Goal: Information Seeking & Learning: Learn about a topic

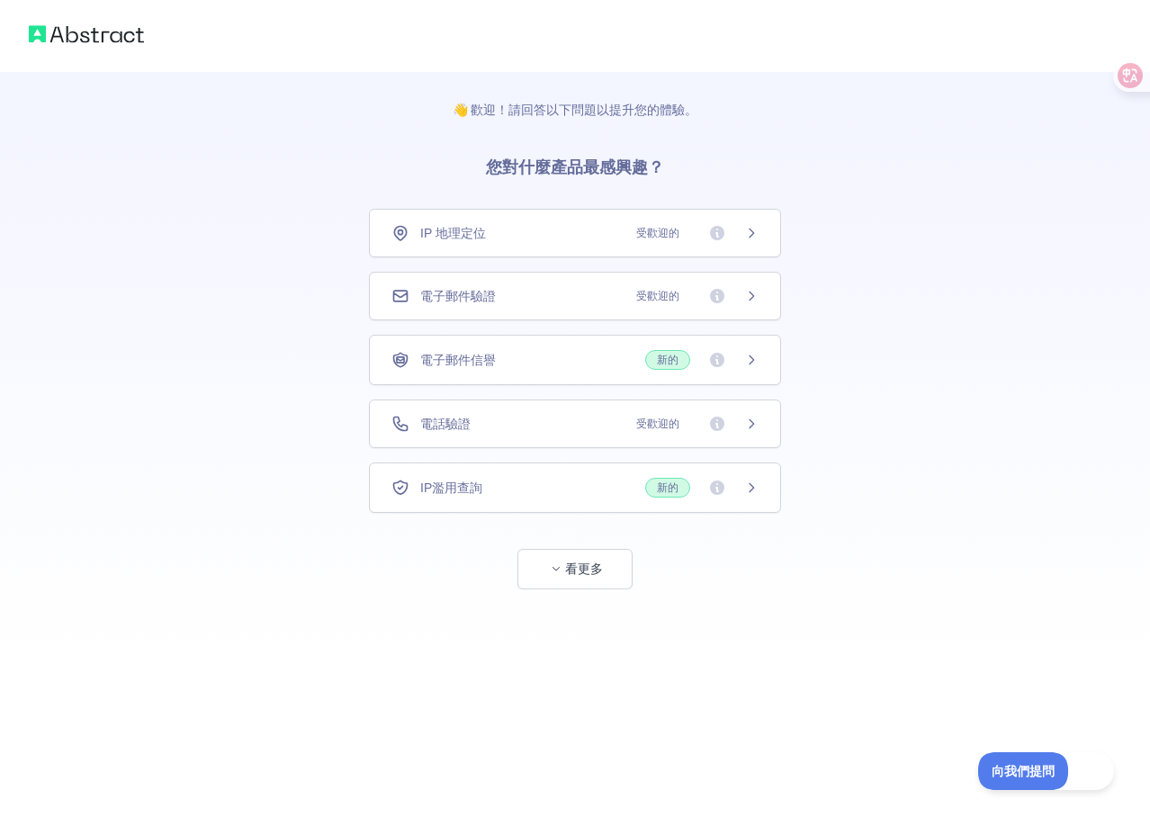
click at [908, 257] on div "👋 歡迎！請回答以下問題以提升您的體驗。 您對什麼產品最感興趣？ IP 地理定位 受歡迎的 電子郵件驗證 受歡迎的 電子郵件信譽 新的 電話驗證 受歡迎的 I…" at bounding box center [575, 330] width 1150 height 661
click at [696, 427] on span "受歡迎的" at bounding box center [691, 424] width 133 height 18
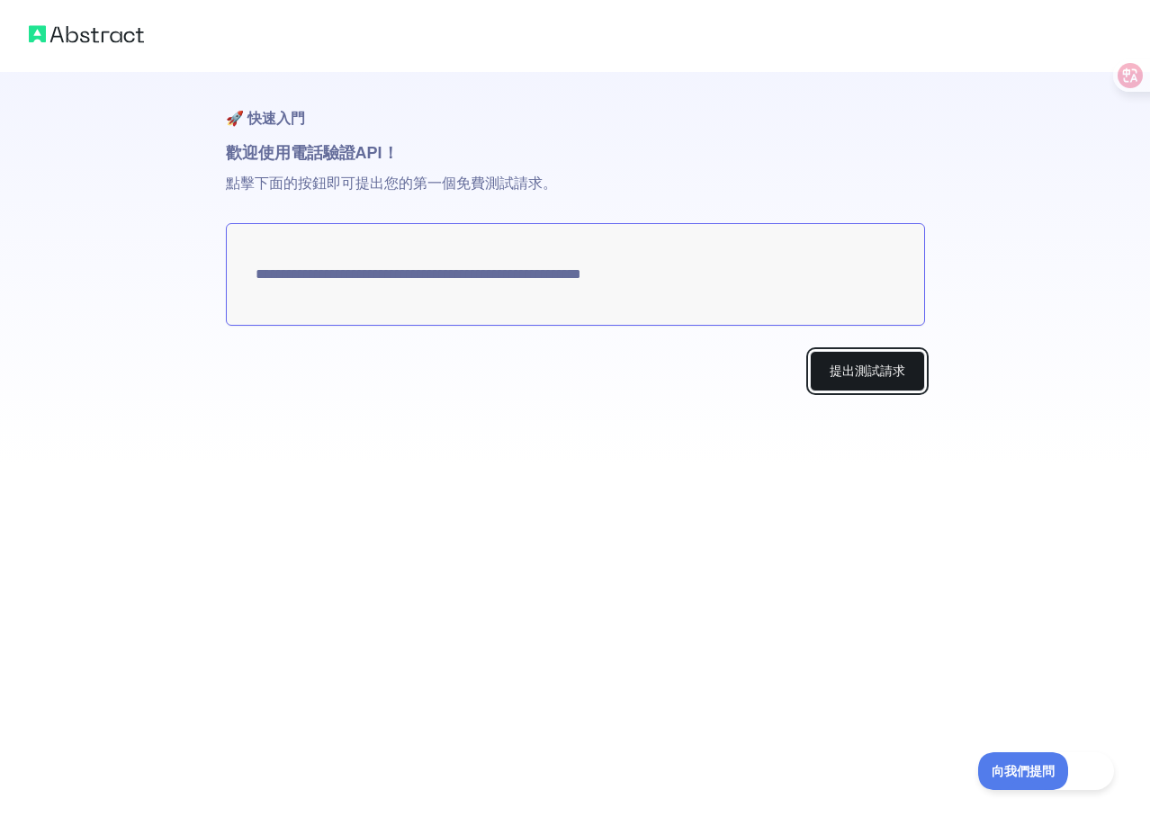
click at [862, 381] on button "提出測試請求" at bounding box center [867, 371] width 115 height 40
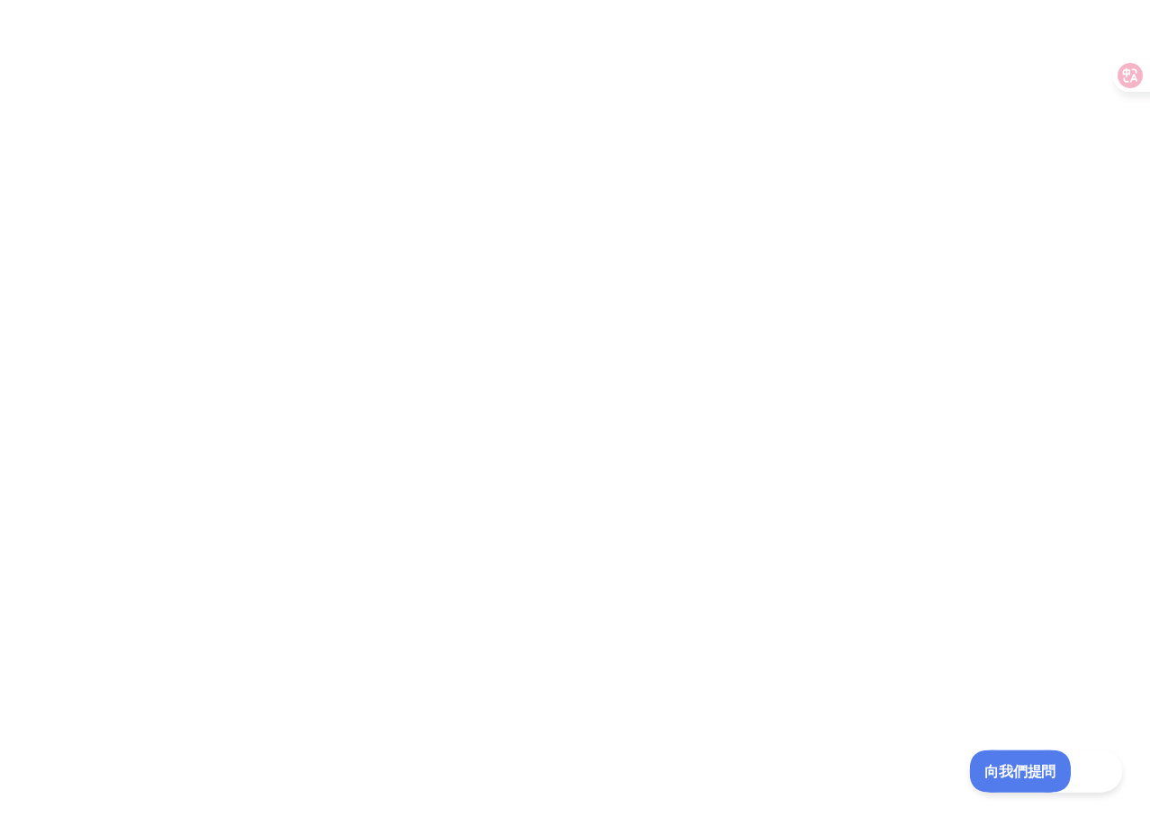
click at [1029, 774] on font "向我們提問" at bounding box center [1013, 768] width 63 height 14
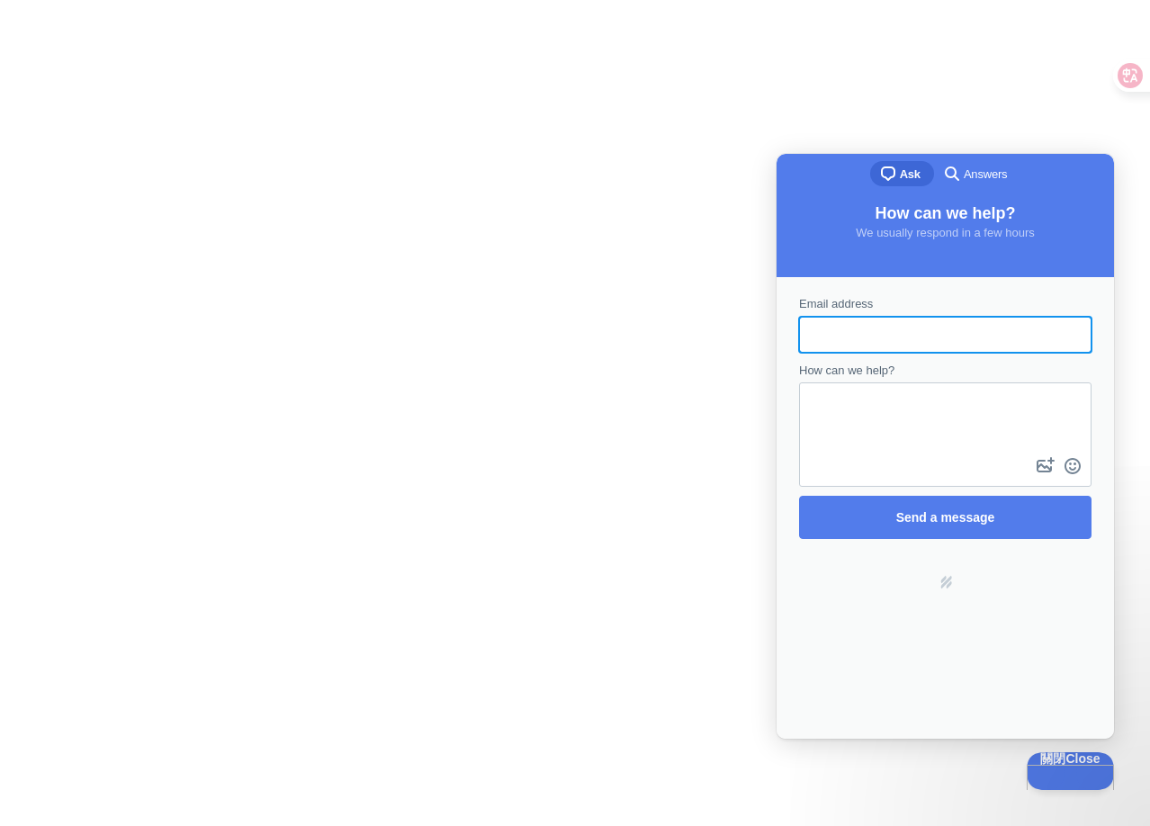
click at [904, 426] on textarea "How can we help?" at bounding box center [945, 418] width 289 height 69
click at [666, 367] on div at bounding box center [575, 413] width 1150 height 826
click at [757, 61] on div at bounding box center [575, 413] width 1150 height 826
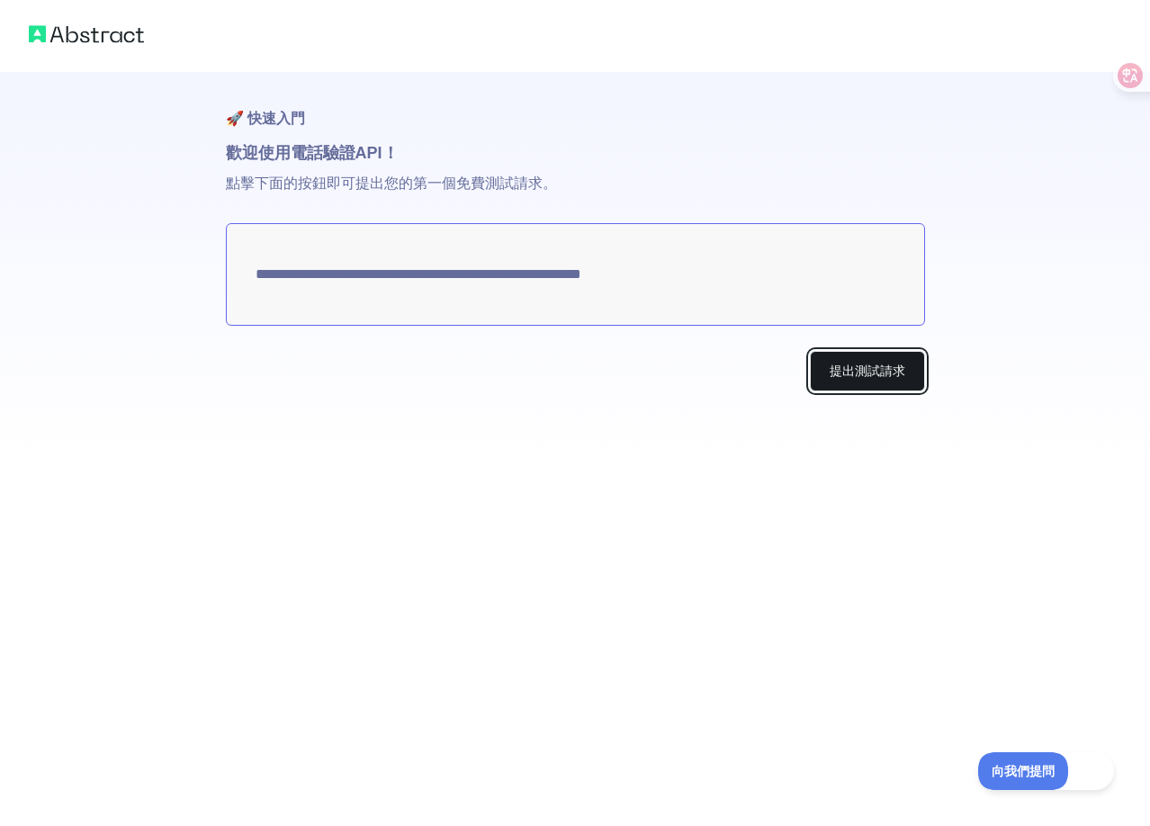
click at [877, 383] on button "提出測試請求" at bounding box center [867, 371] width 115 height 40
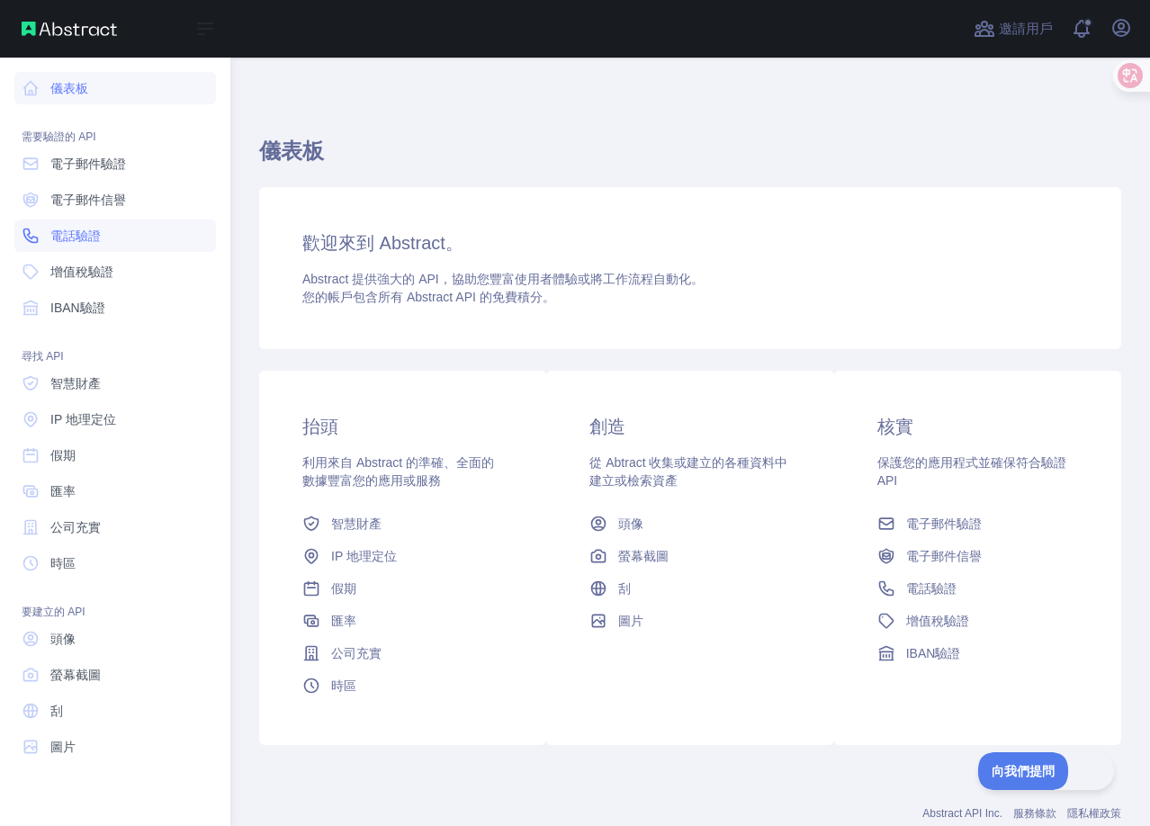
click at [138, 234] on link "電話驗證" at bounding box center [115, 236] width 202 height 32
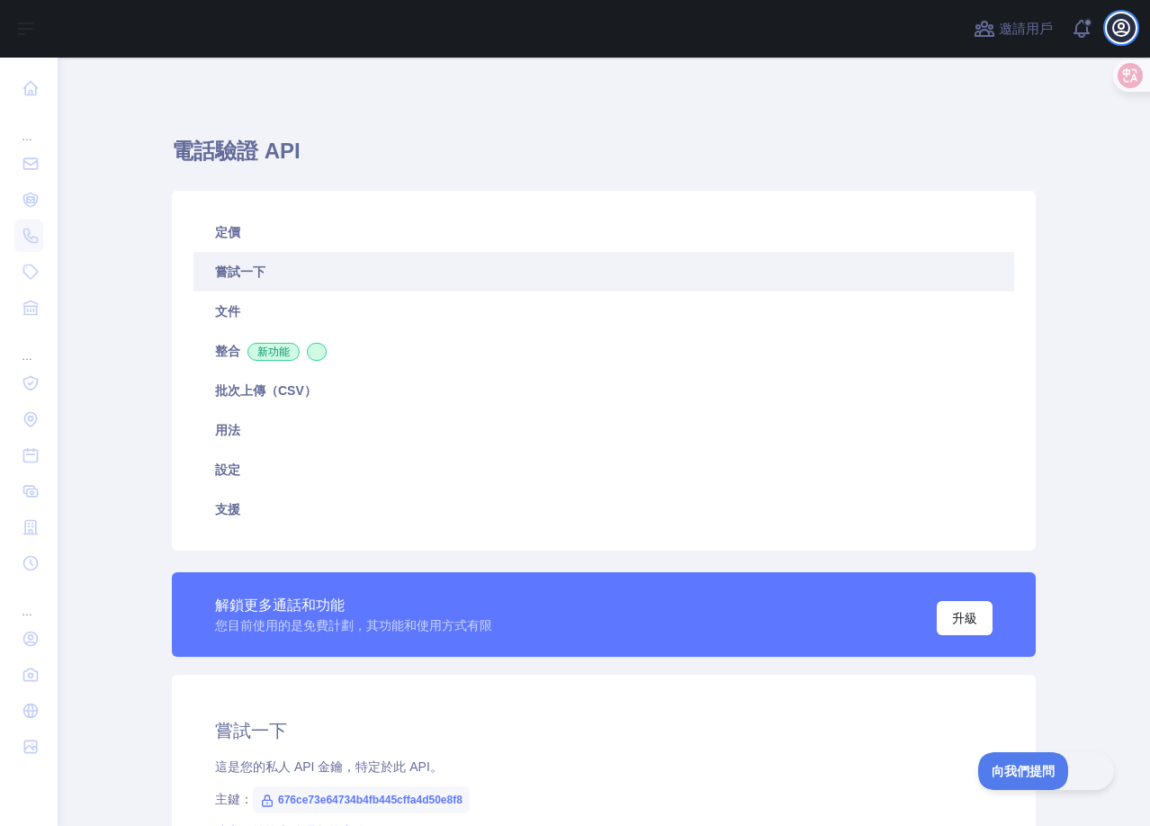
click at [1121, 23] on icon "button" at bounding box center [1121, 28] width 16 height 16
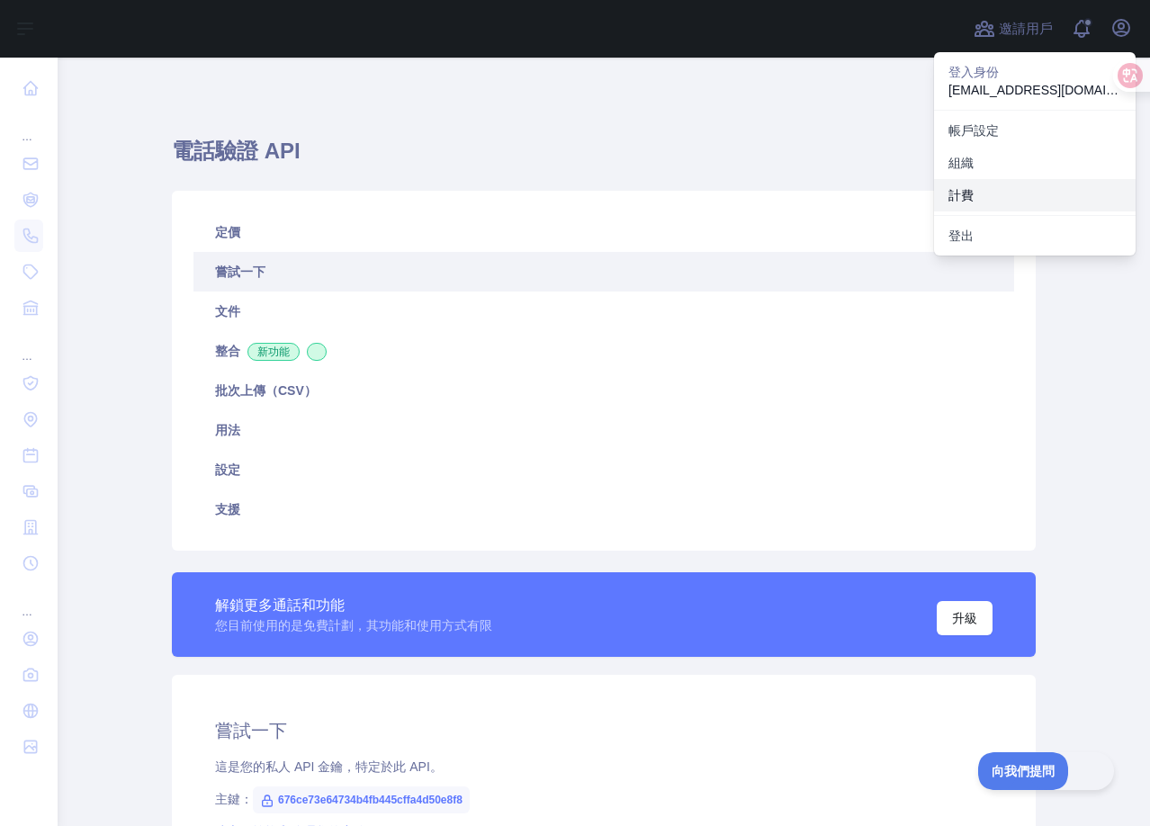
click at [987, 201] on button "計費" at bounding box center [1035, 195] width 202 height 32
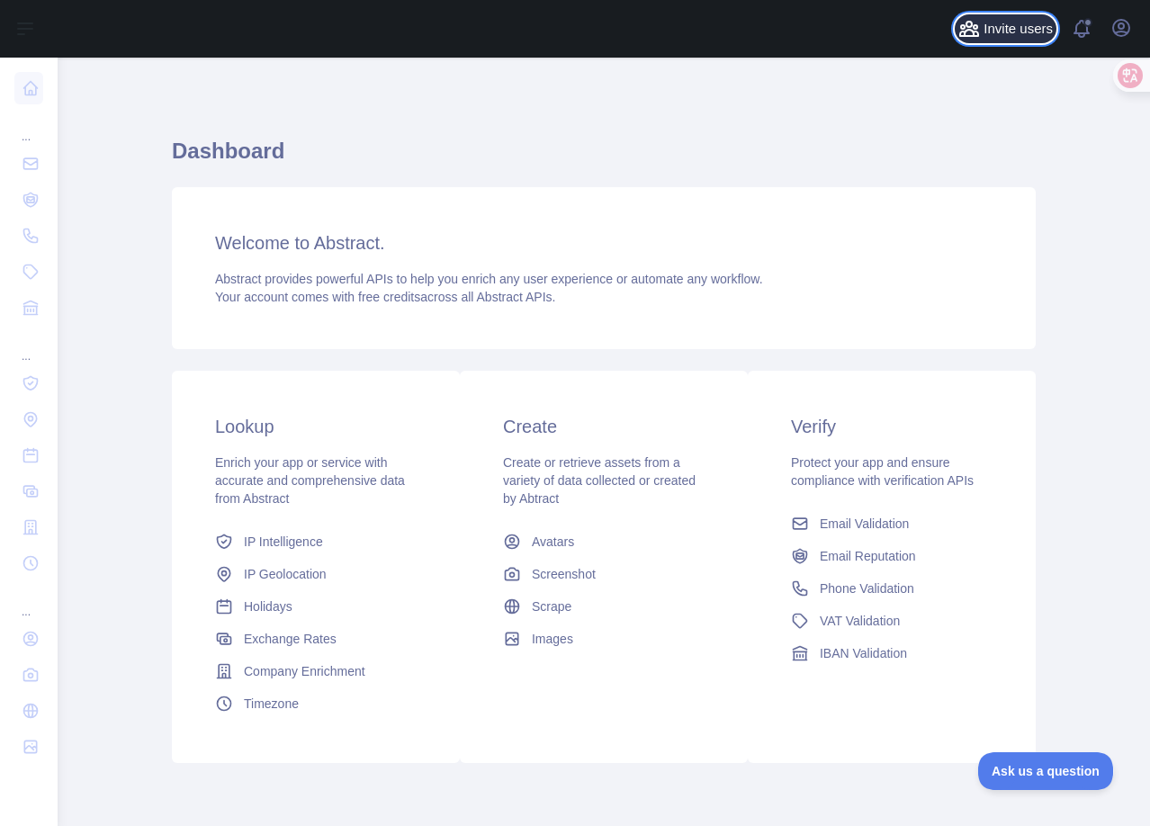
click at [1034, 26] on span "Invite users" at bounding box center [1017, 29] width 69 height 21
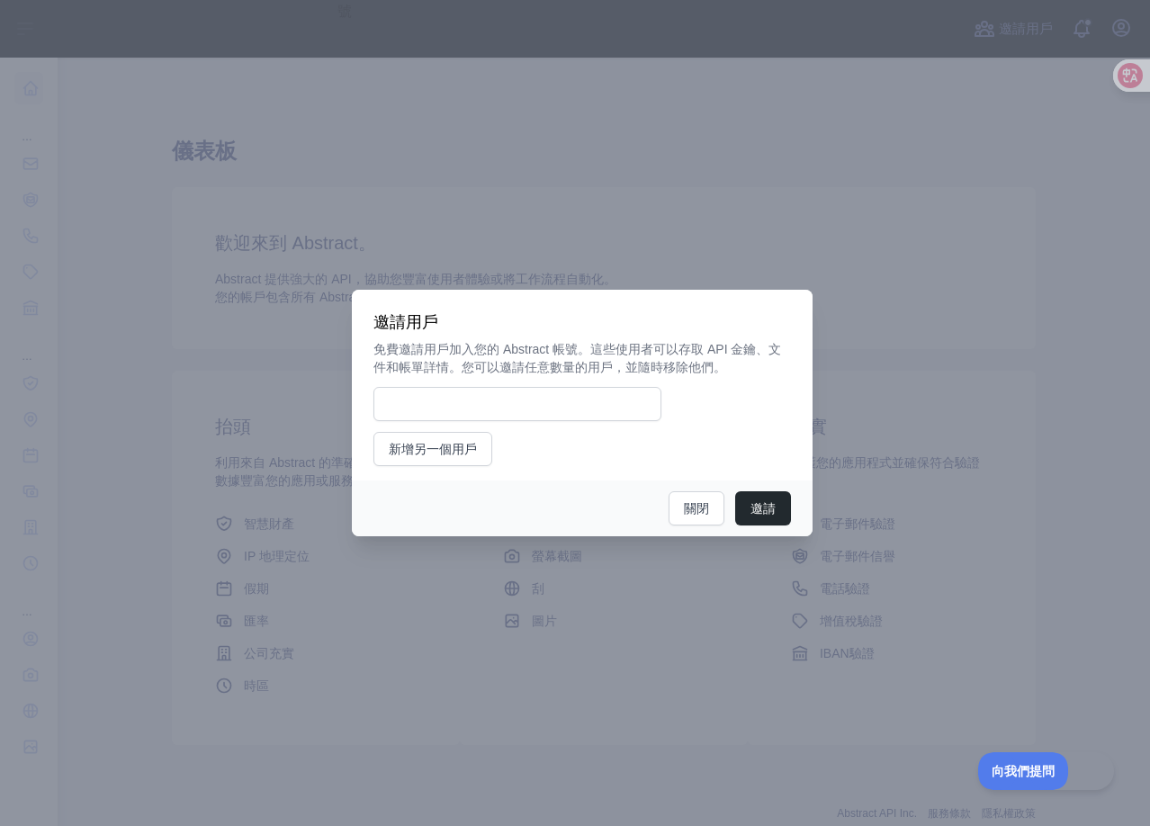
click at [880, 288] on div at bounding box center [575, 413] width 1150 height 826
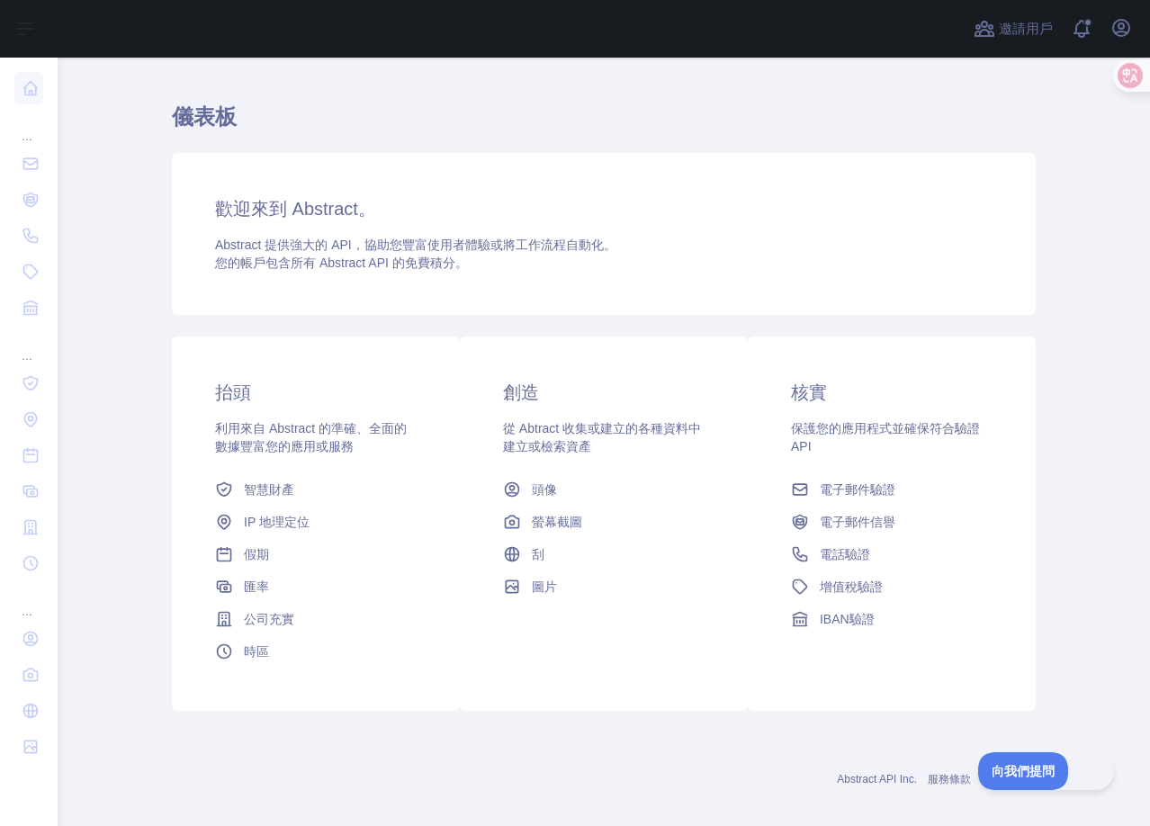
scroll to position [52, 0]
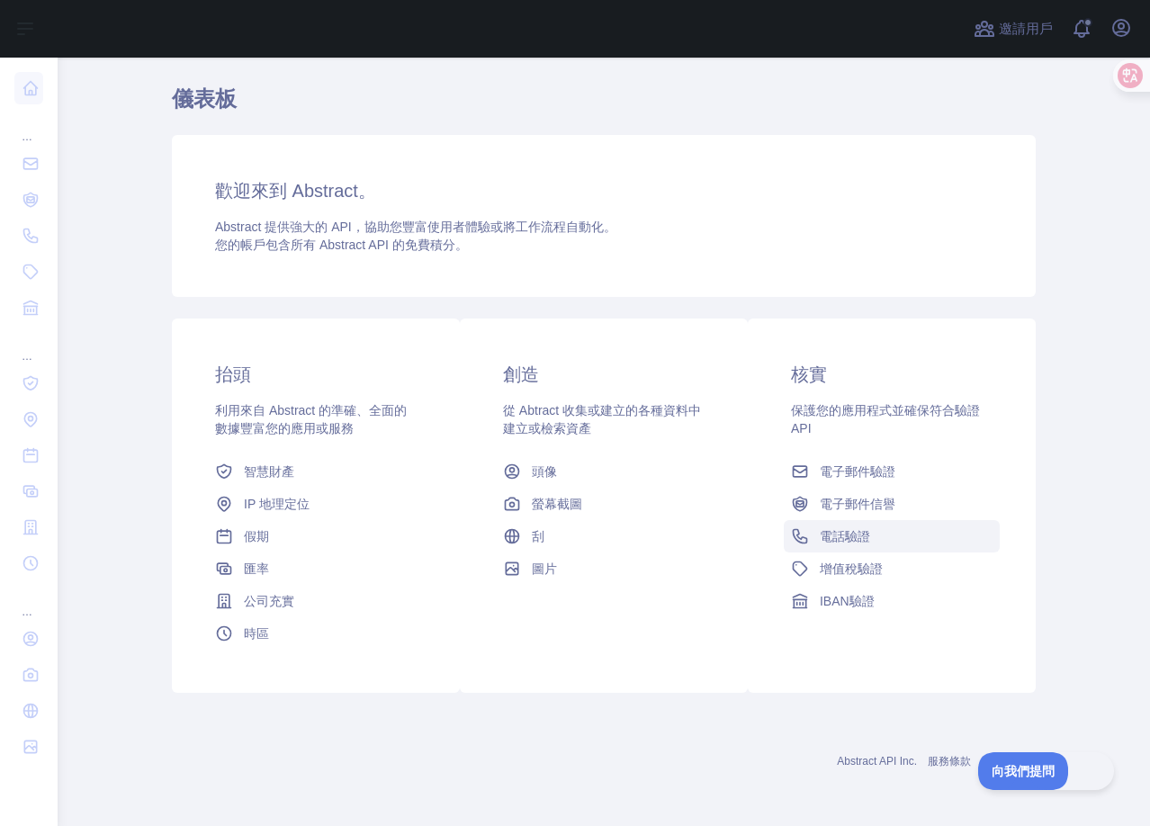
click at [817, 545] on link "電話驗證" at bounding box center [892, 536] width 216 height 32
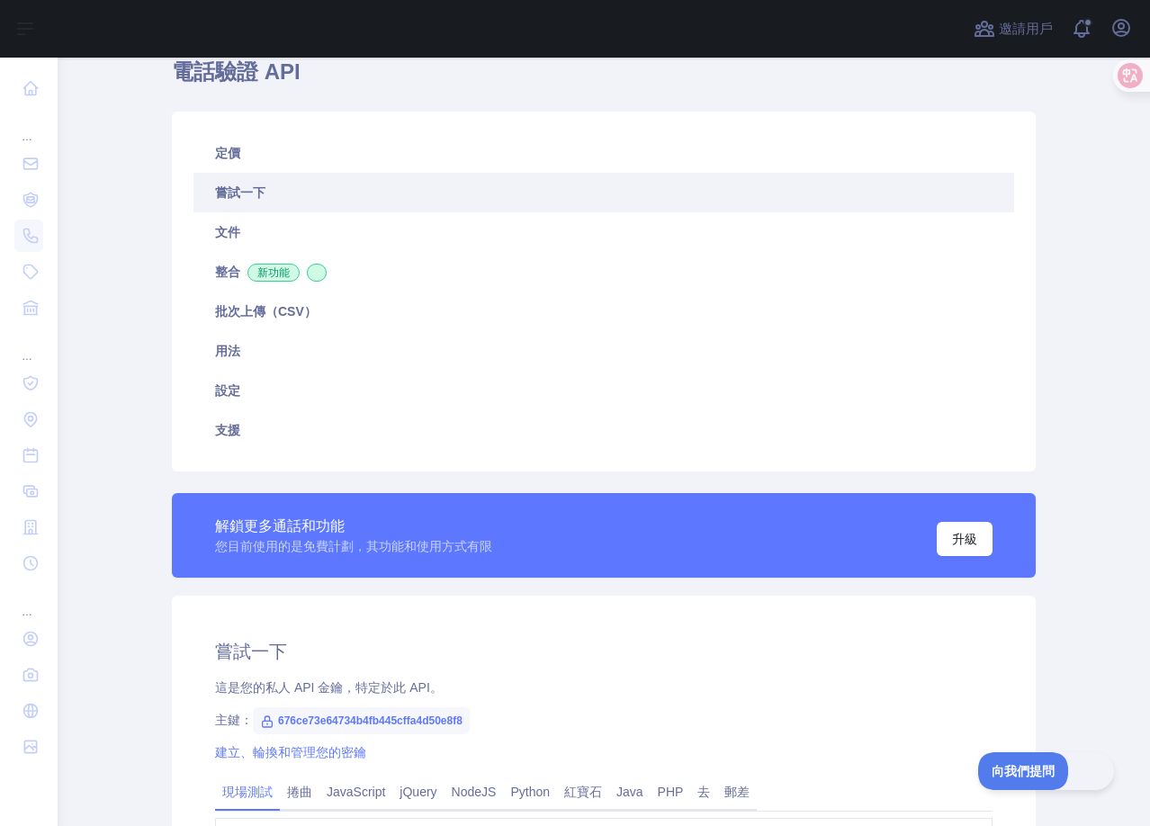
scroll to position [52, 0]
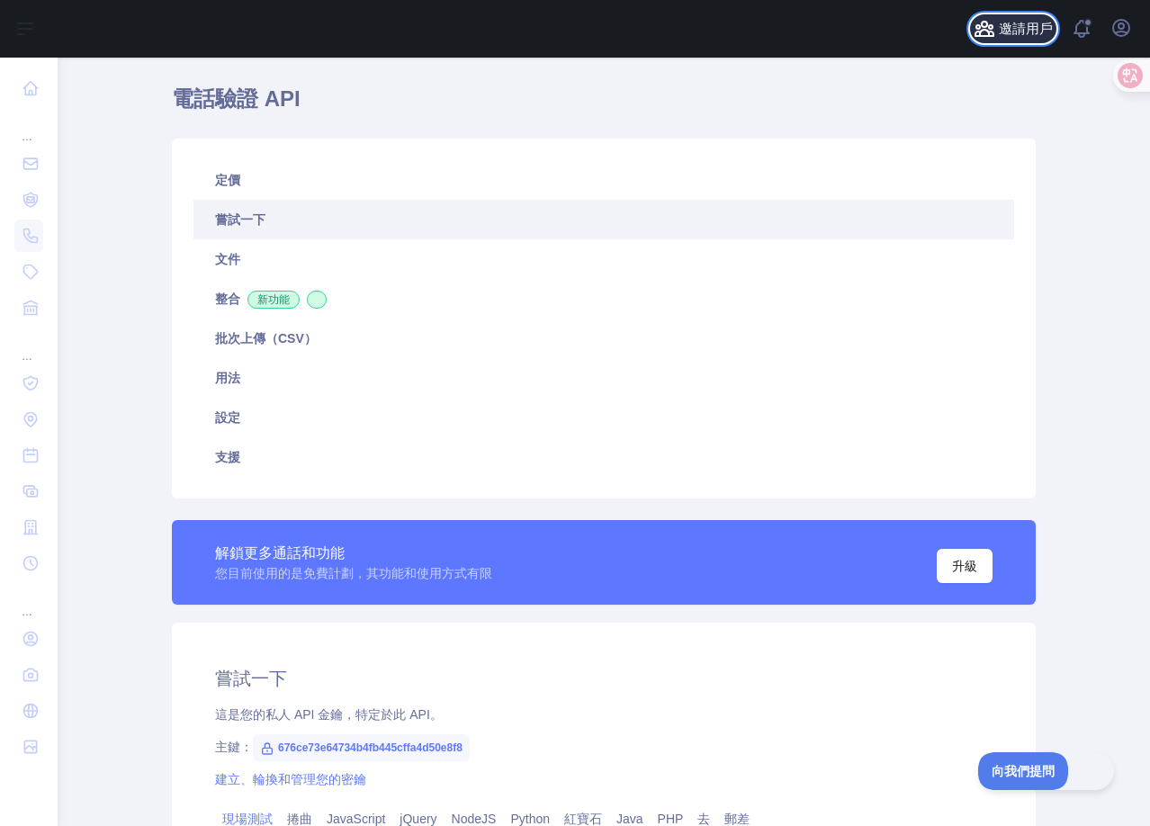
click at [1038, 39] on span "邀請用戶" at bounding box center [1026, 29] width 54 height 21
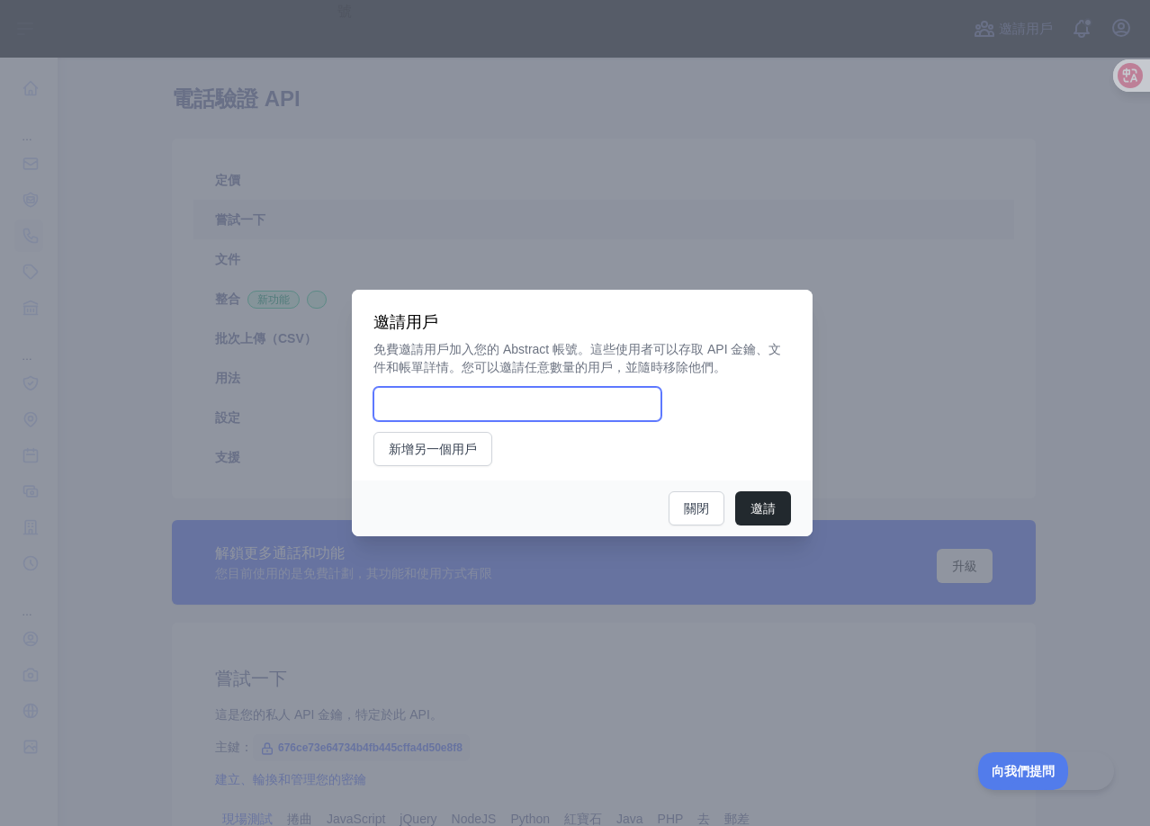
click at [608, 403] on input "email" at bounding box center [517, 404] width 288 height 34
click at [807, 395] on div "邀請用戶 免費邀請用戶加入您的 Abstract 帳號。這些使用者可以存取 API 金鑰、文件和帳單詳情。您可以邀請任意數量的用戶，並隨時移除他們。 新增另一…" at bounding box center [582, 385] width 461 height 191
click at [686, 502] on font "關閉" at bounding box center [696, 508] width 25 height 14
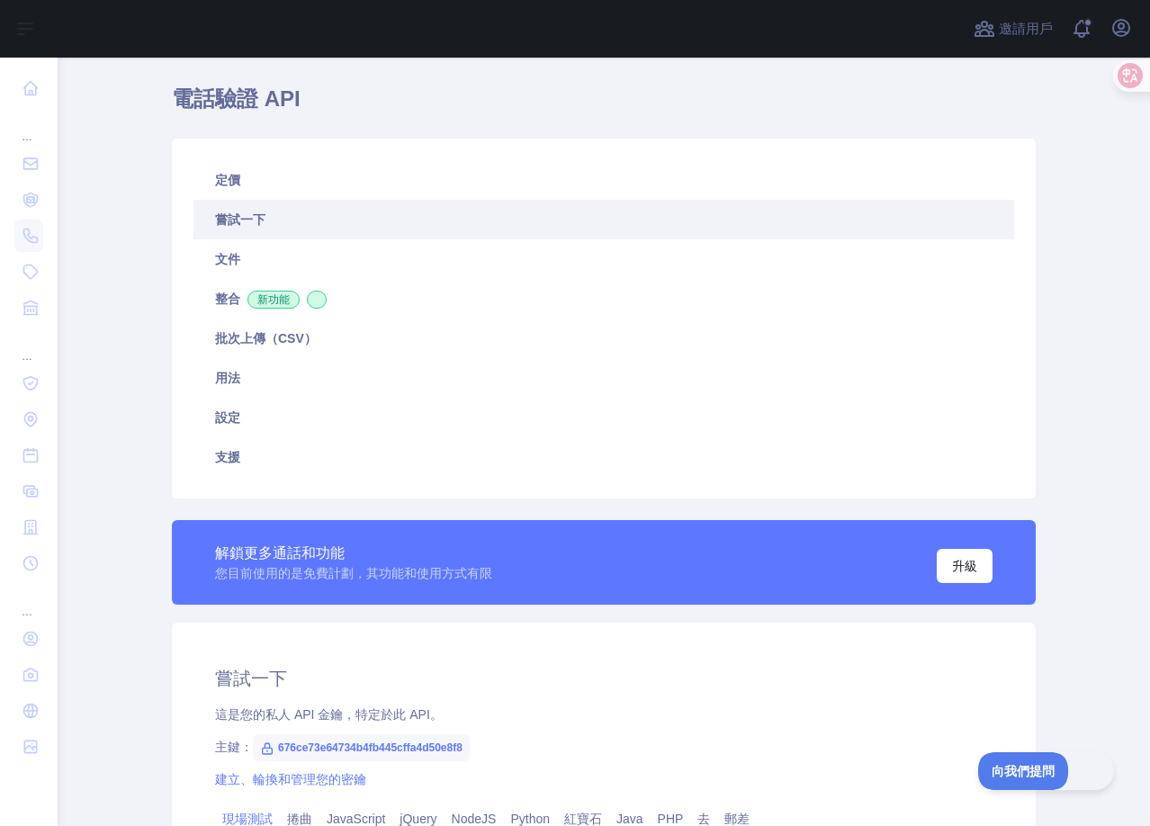
scroll to position [142, 0]
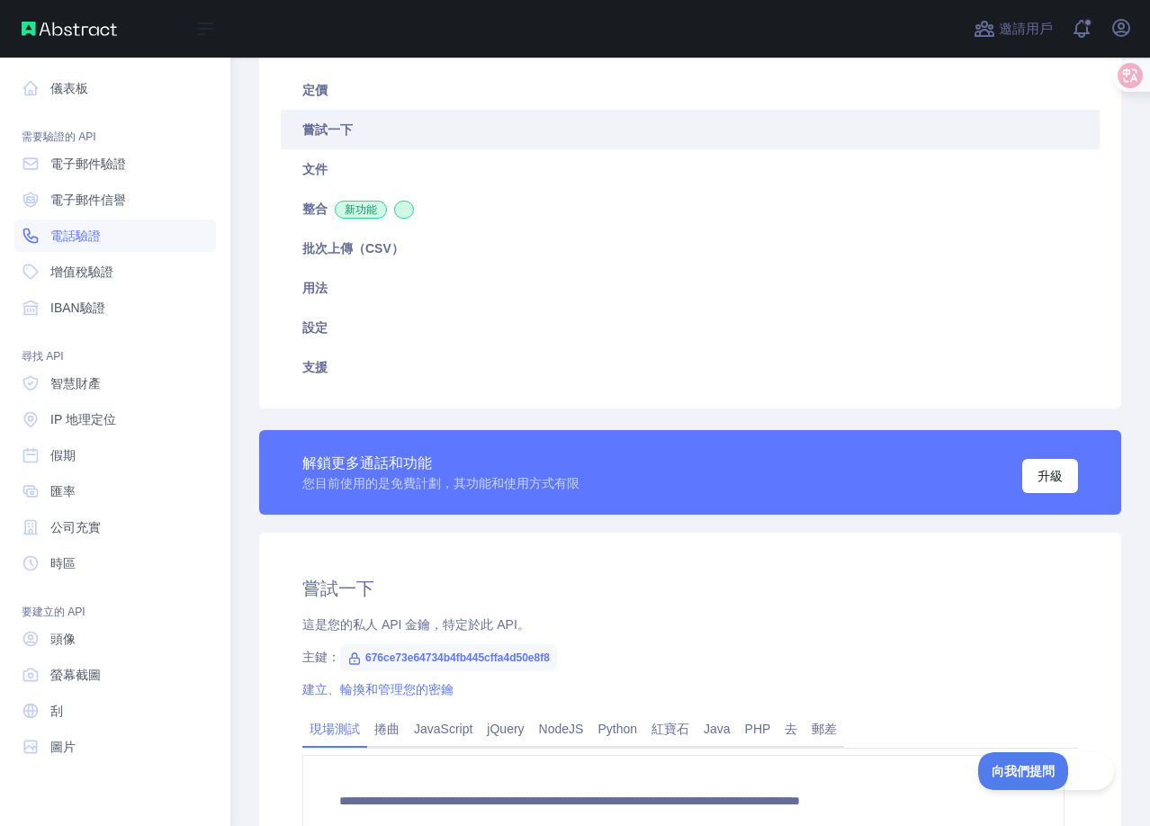
click at [113, 234] on link "電話驗證" at bounding box center [115, 236] width 202 height 32
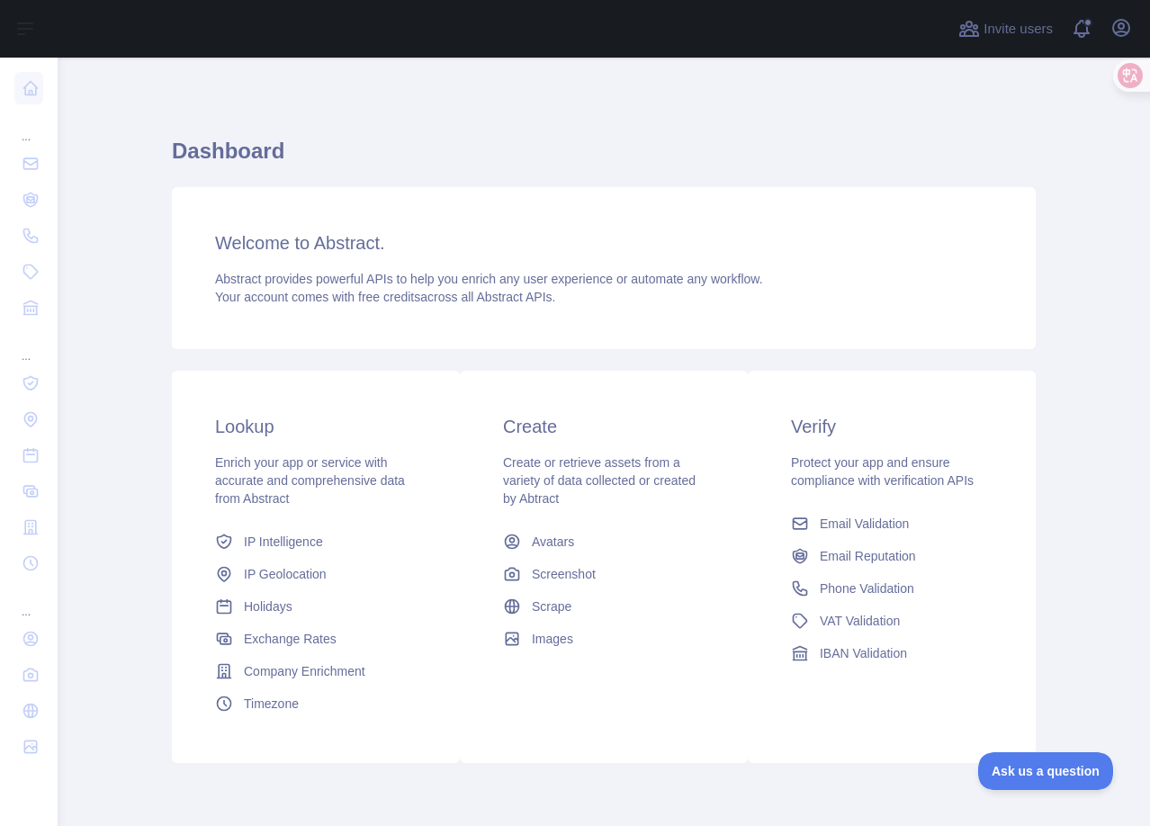
click at [1063, 350] on main "Dashboard Welcome to Abstract. Abstract provides powerful APIs to help you enri…" at bounding box center [604, 442] width 1092 height 768
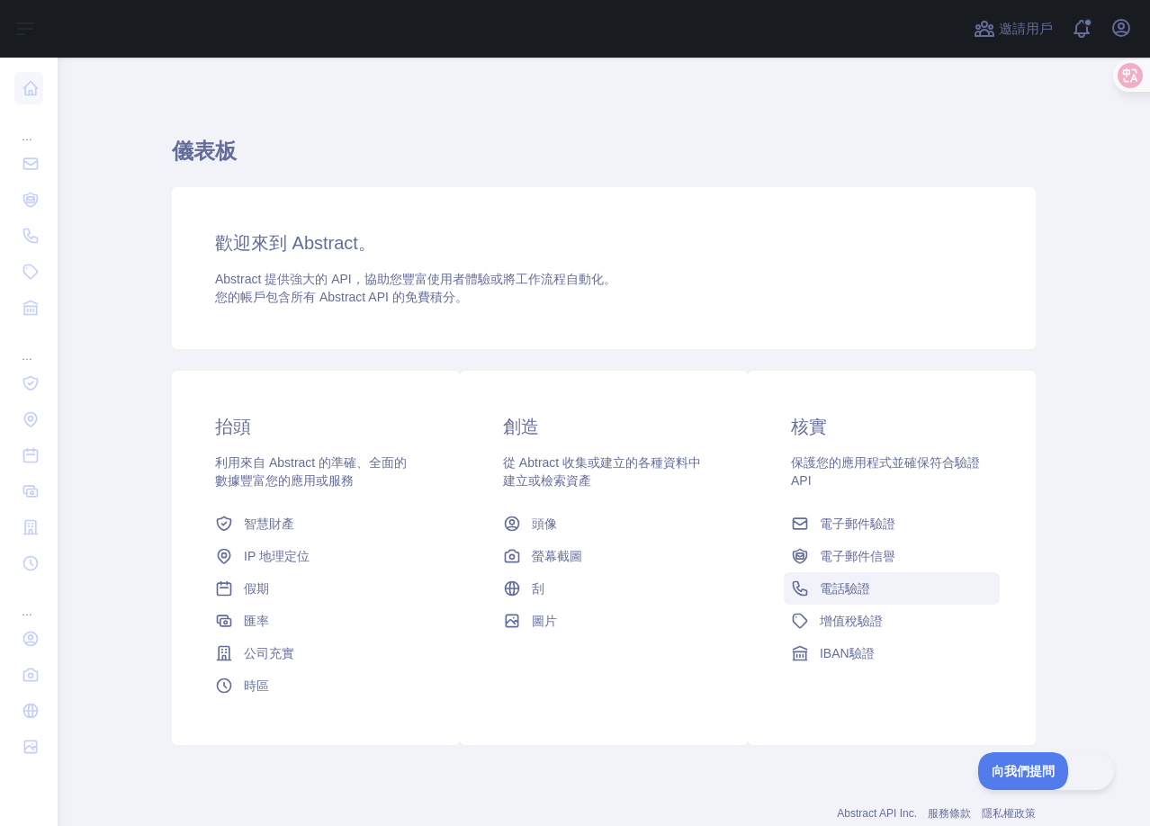
click at [827, 593] on font "電話驗證" at bounding box center [845, 588] width 50 height 14
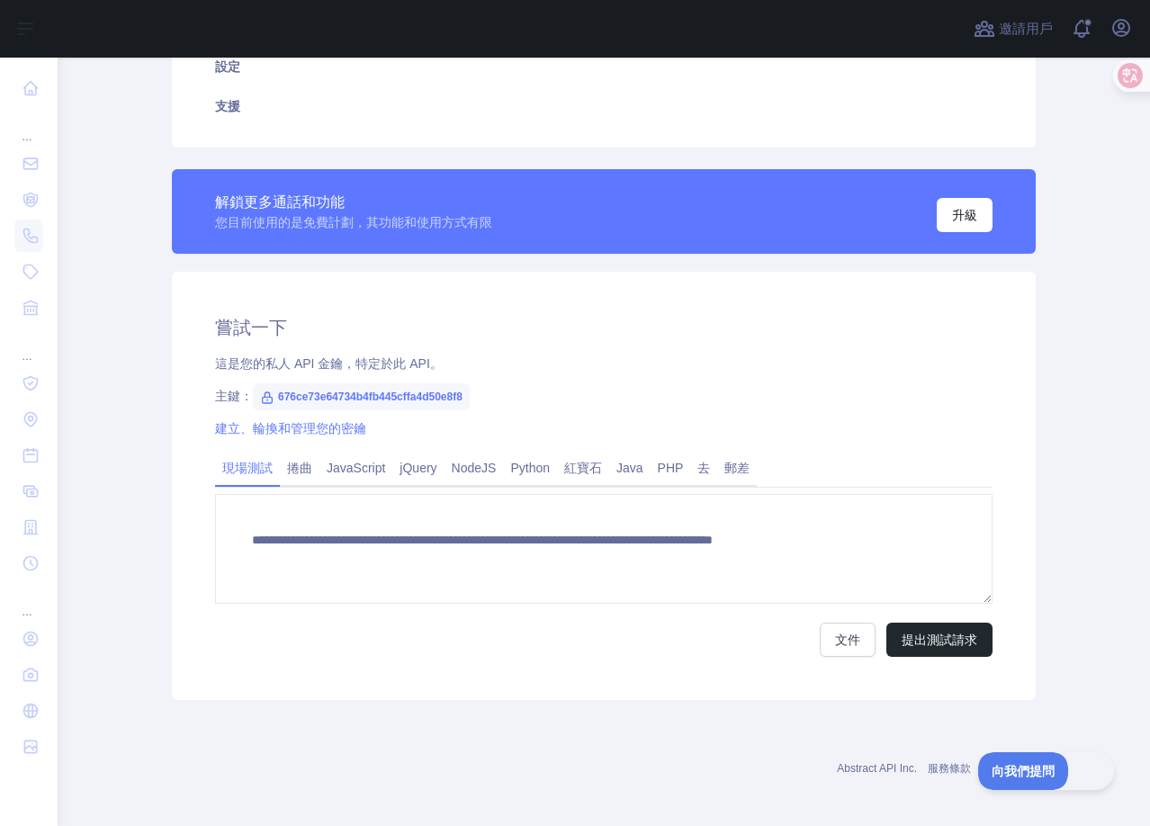
scroll to position [410, 0]
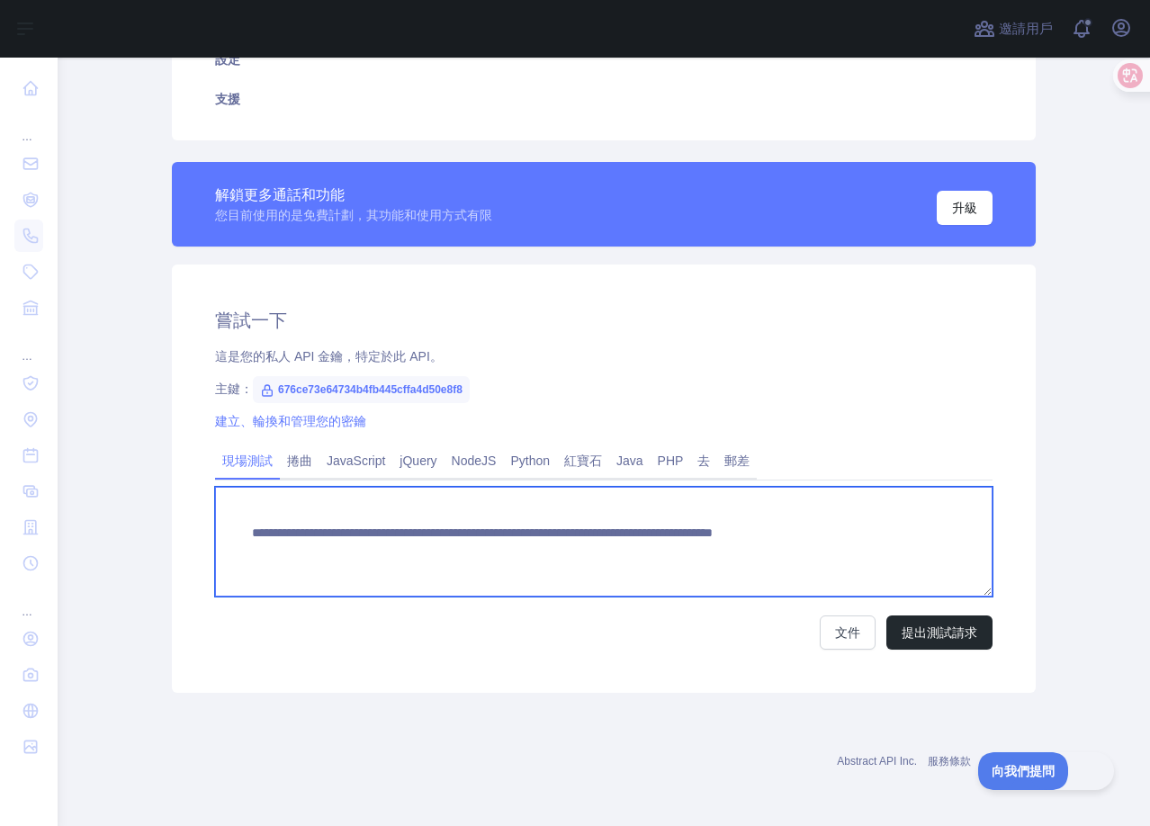
click at [506, 539] on textarea "**********" at bounding box center [603, 542] width 777 height 110
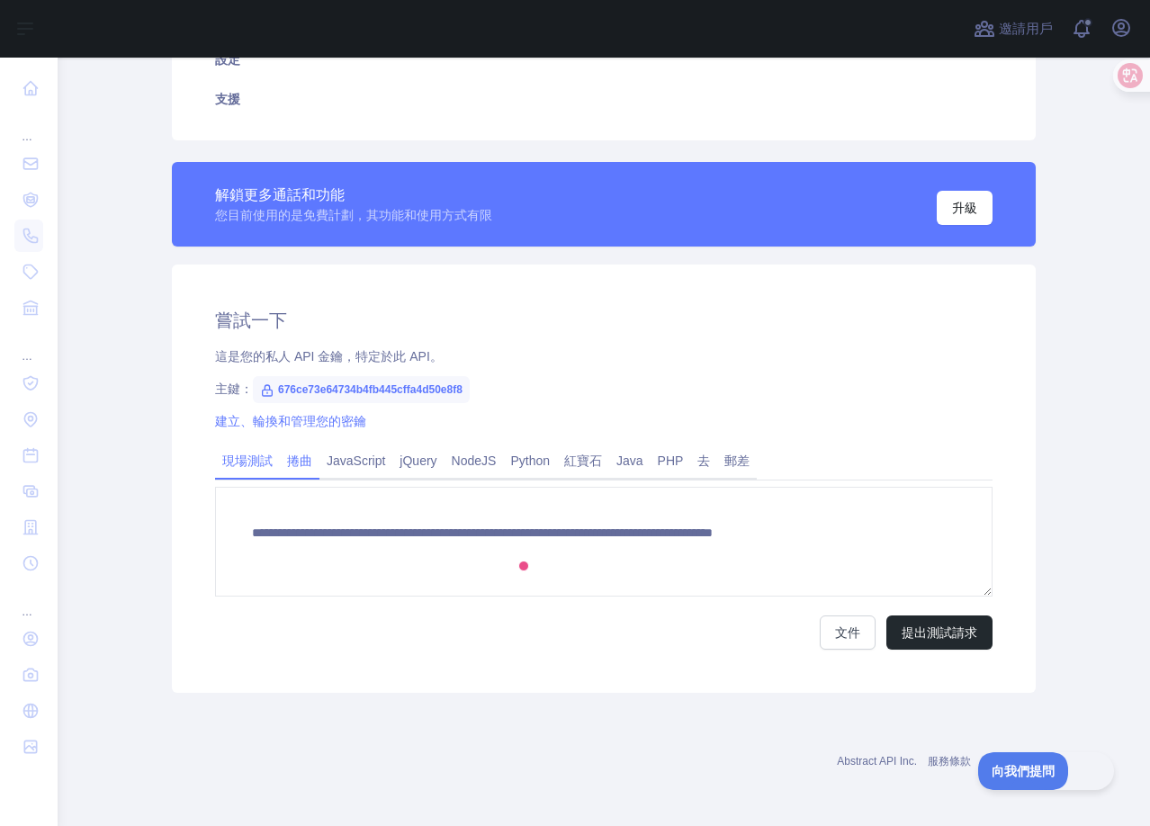
click at [303, 458] on font "捲曲" at bounding box center [299, 460] width 25 height 14
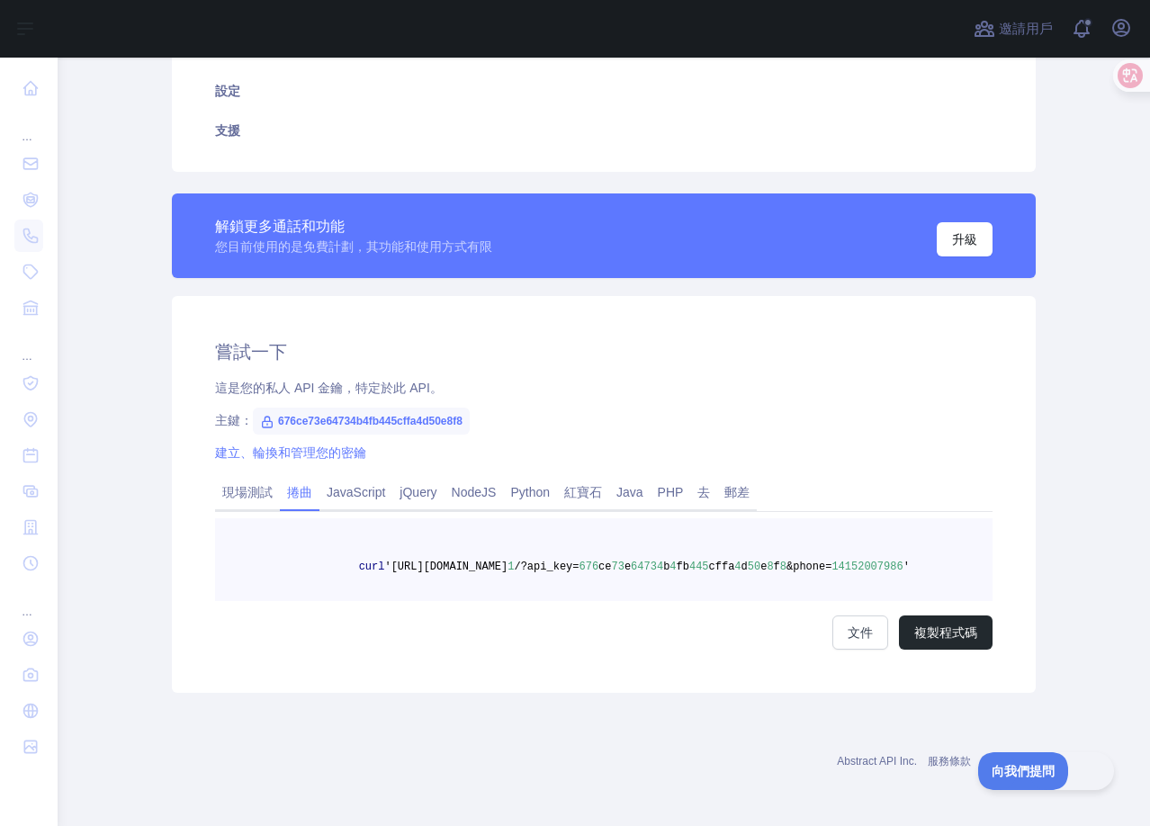
scroll to position [393, 0]
click at [354, 485] on font "JavaScript" at bounding box center [356, 492] width 58 height 14
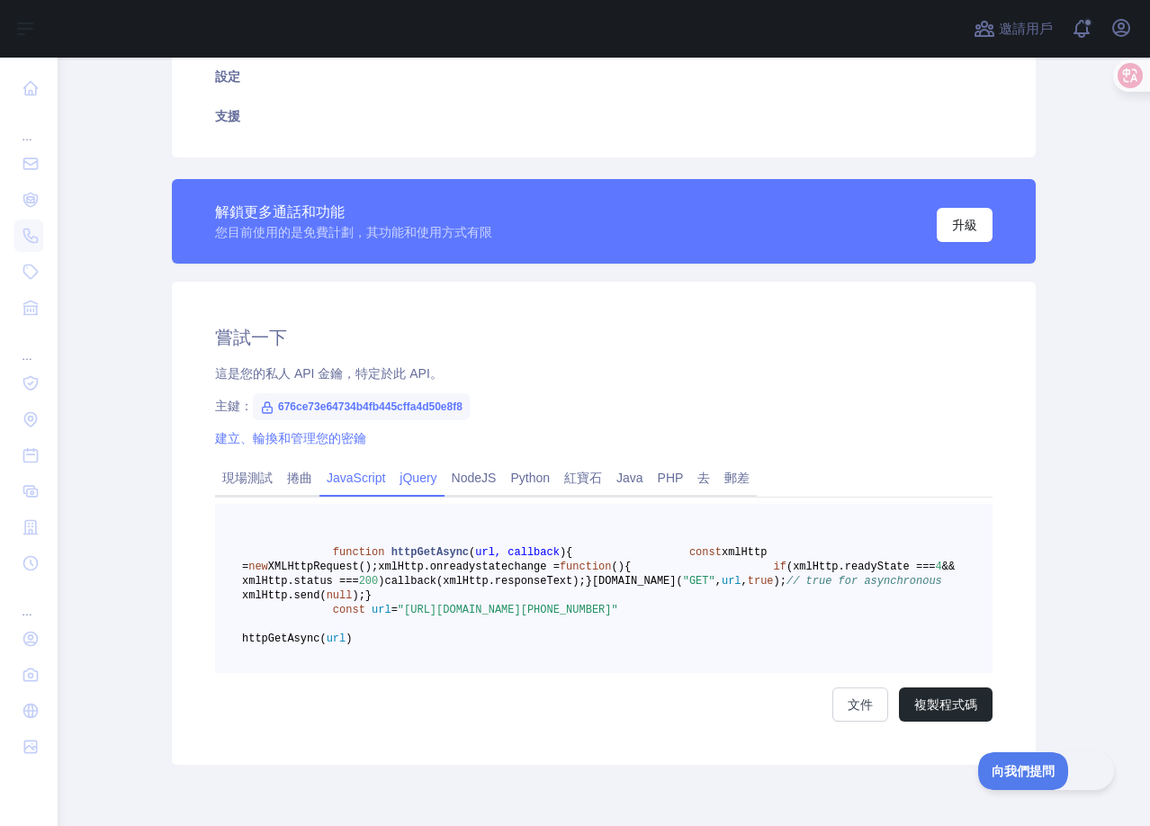
click at [401, 478] on font "jQuery" at bounding box center [417, 478] width 37 height 14
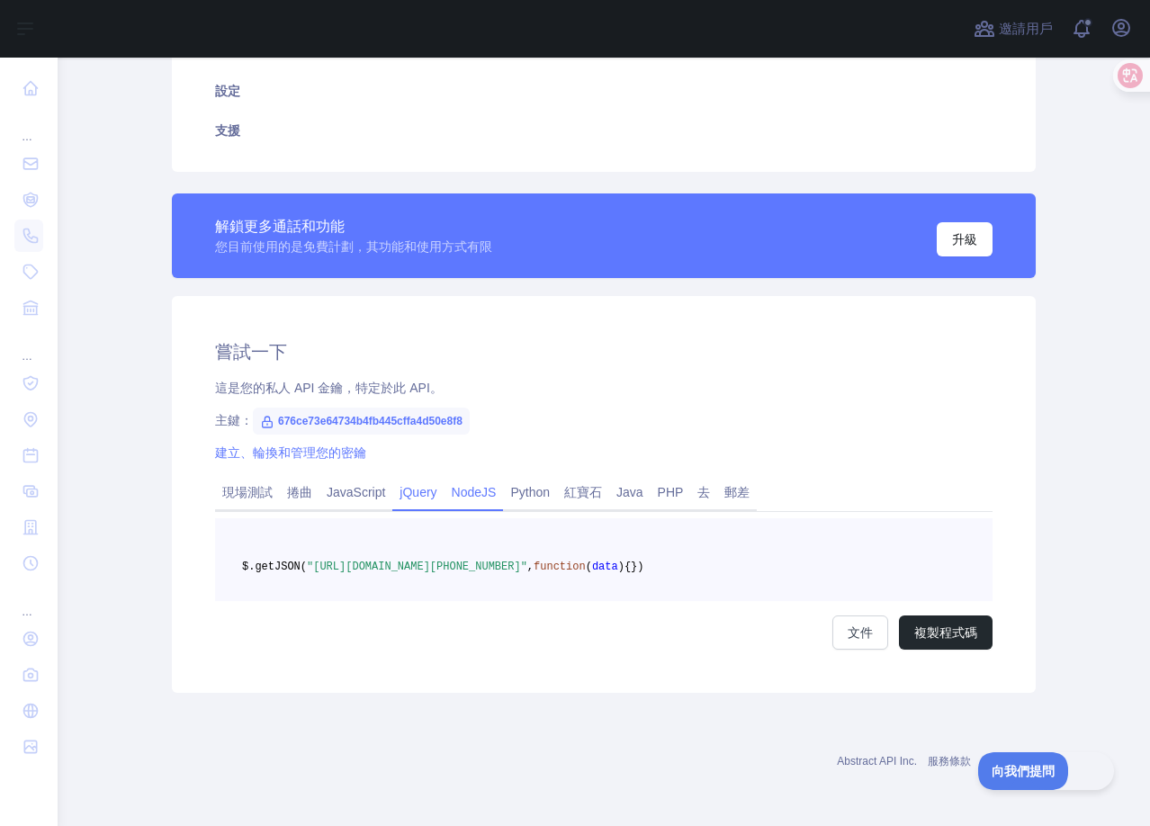
click at [461, 485] on font "NodeJS" at bounding box center [474, 492] width 45 height 14
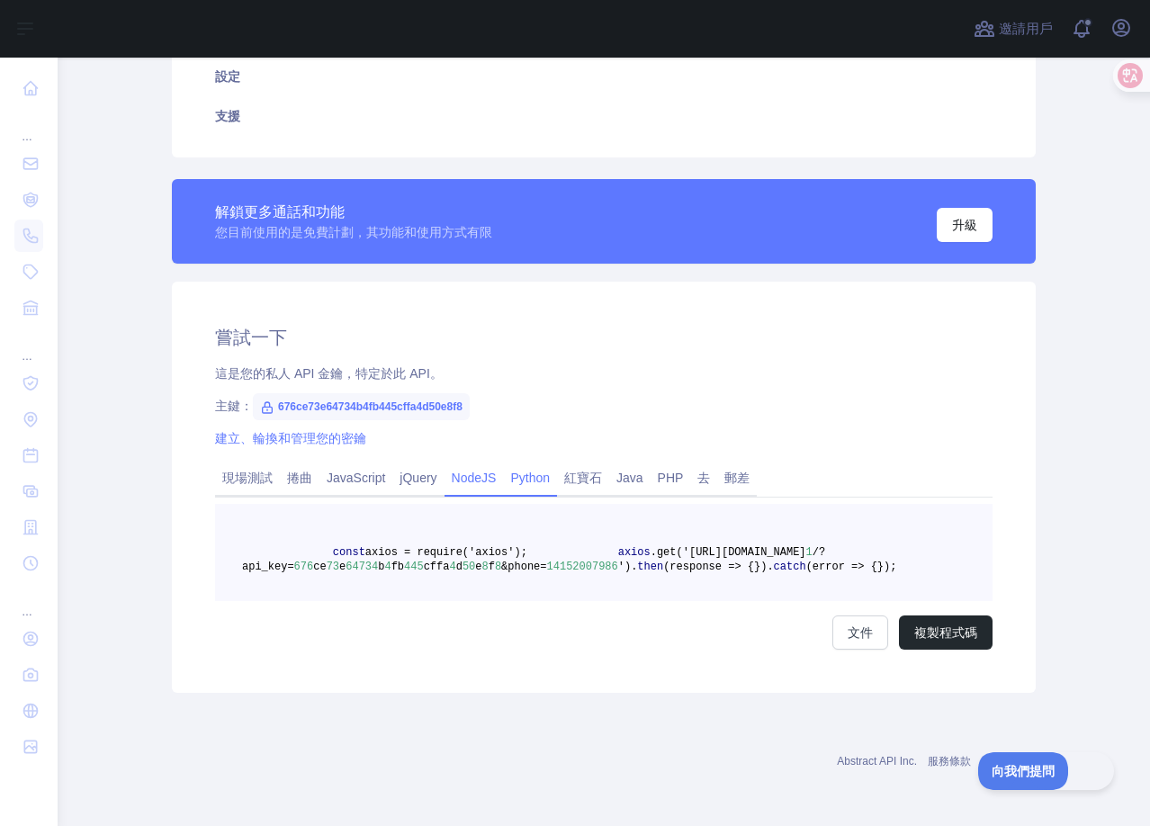
click at [510, 480] on font "Python" at bounding box center [530, 478] width 40 height 14
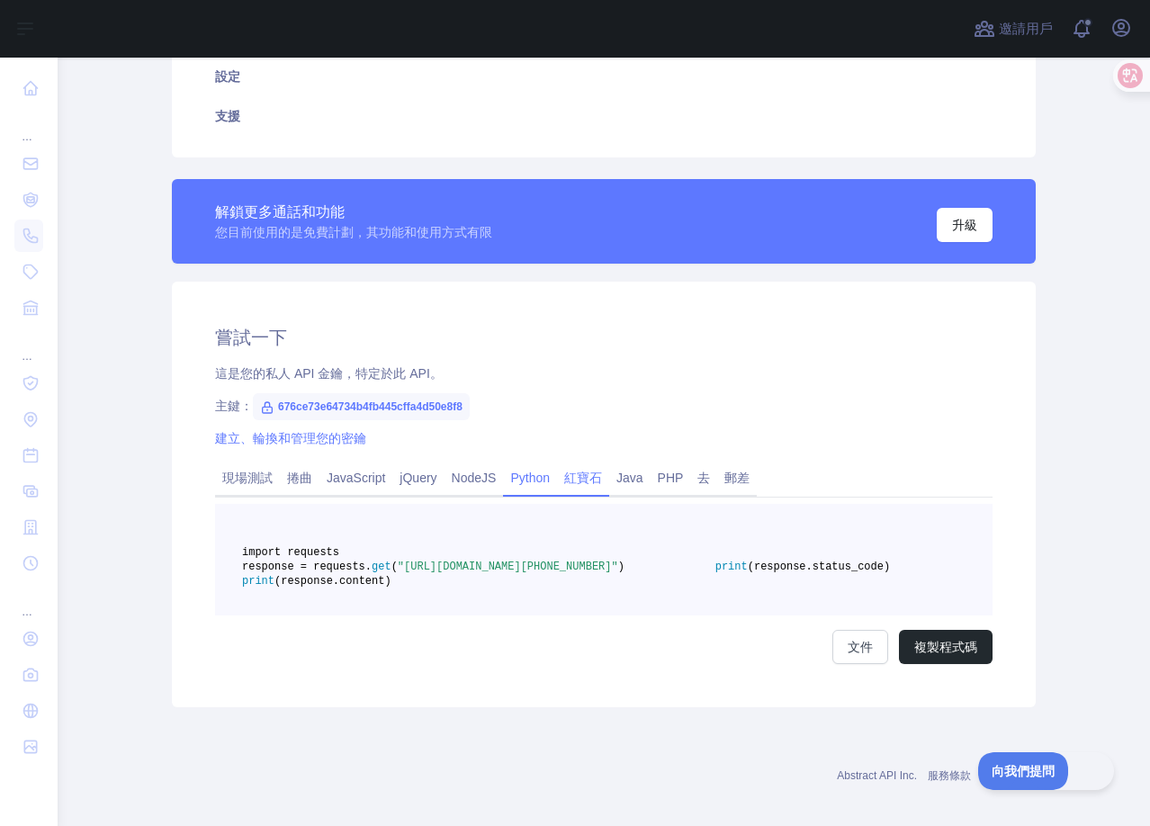
click at [564, 479] on font "紅寶石" at bounding box center [583, 478] width 38 height 14
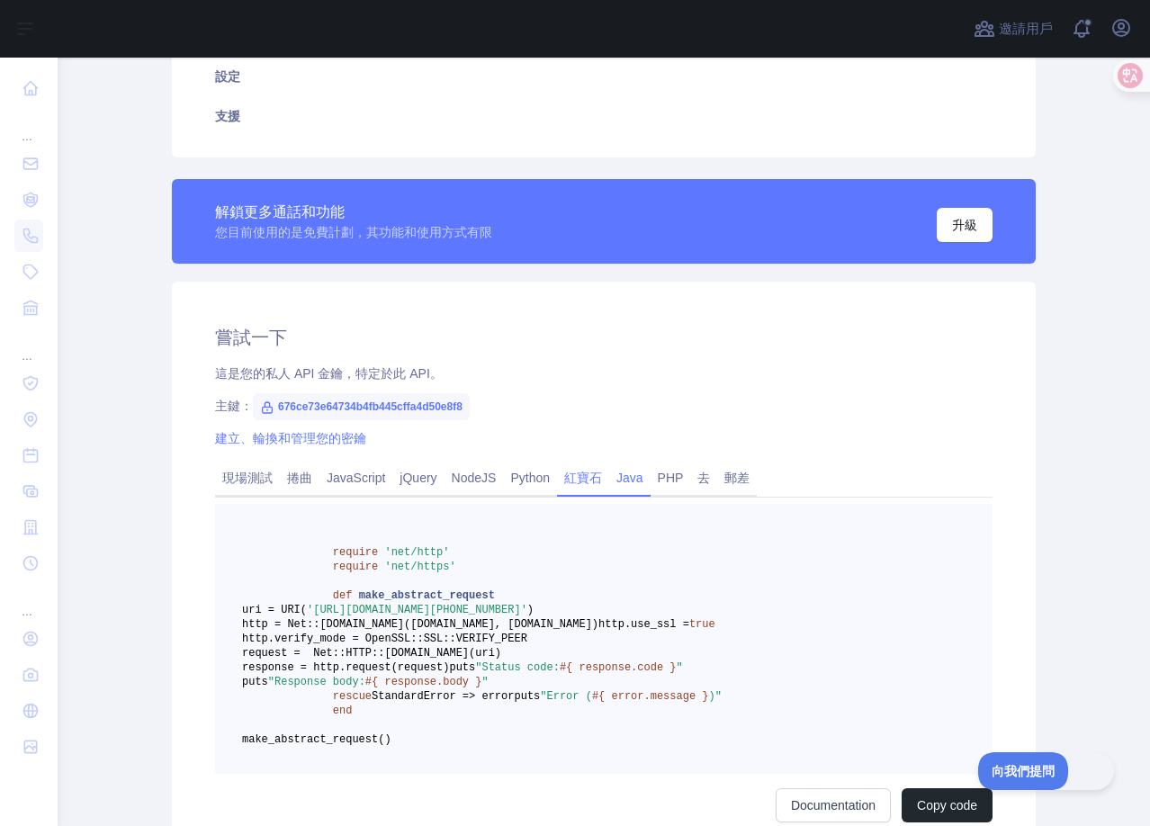
click at [616, 479] on font "Java" at bounding box center [629, 478] width 27 height 14
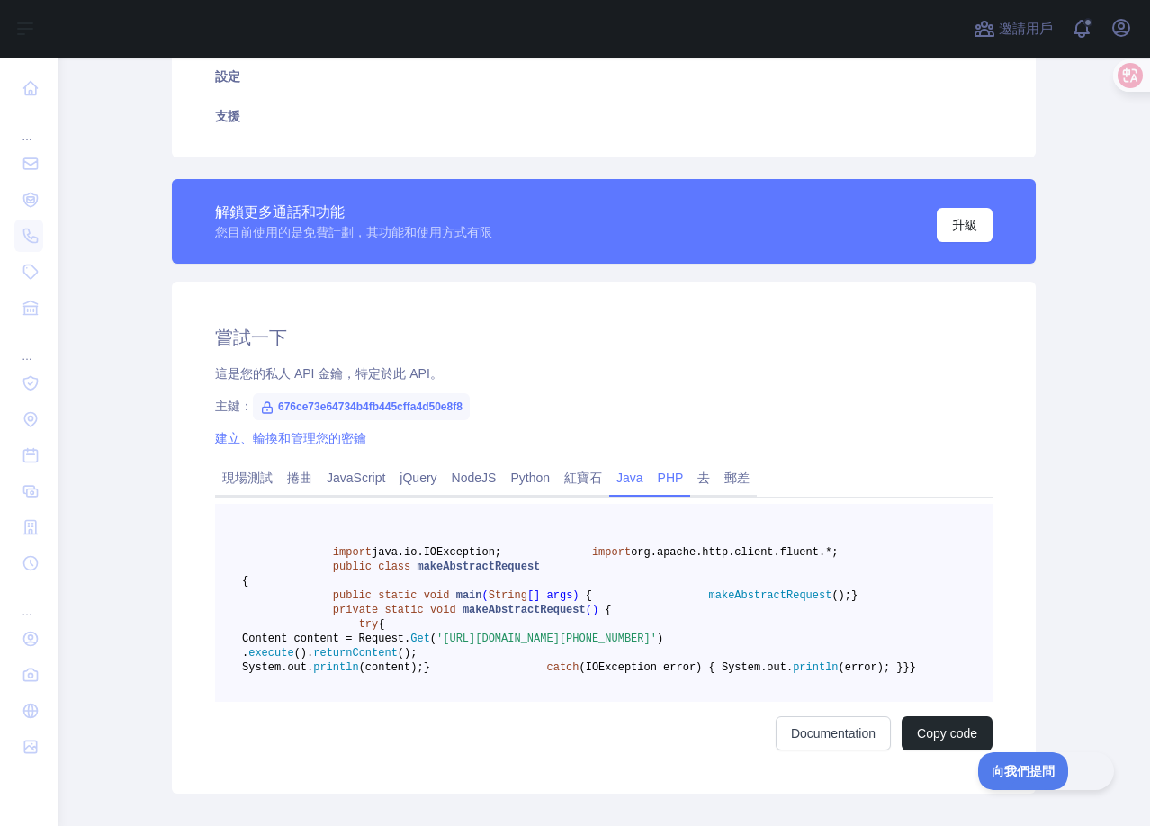
click at [658, 479] on font "PHP" at bounding box center [671, 478] width 26 height 14
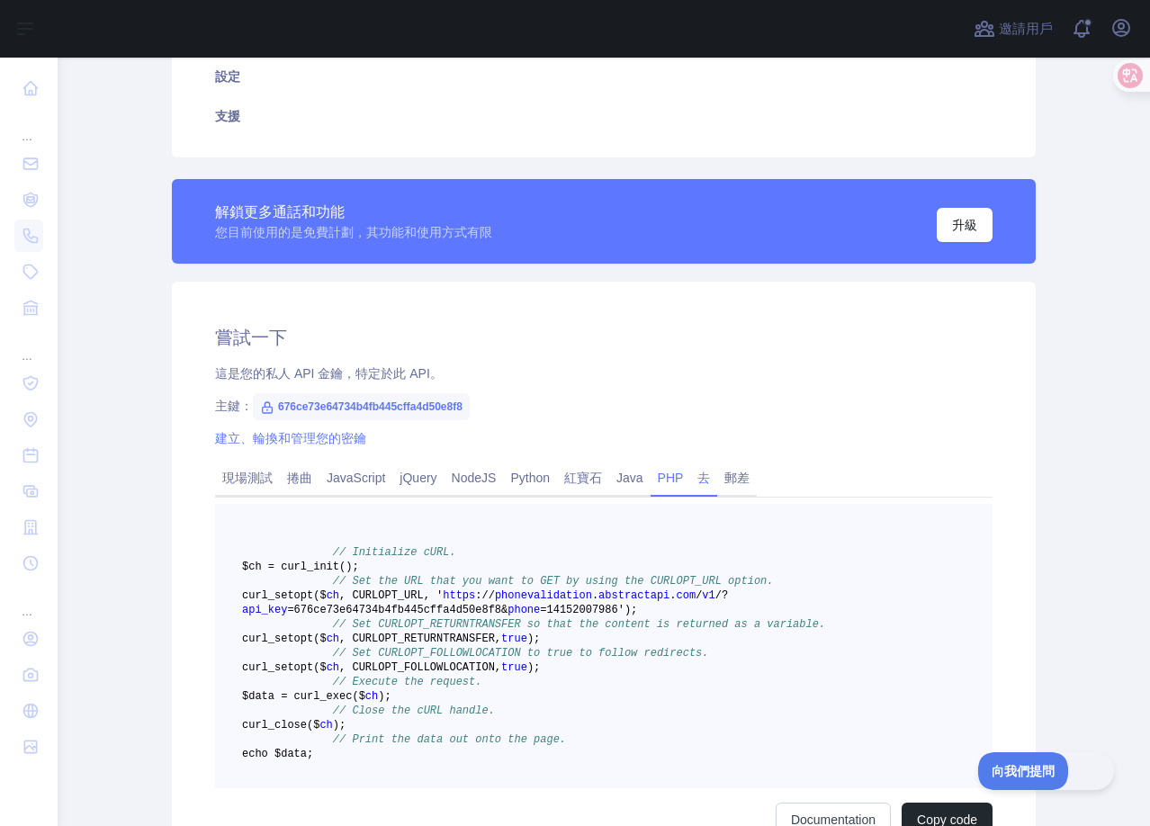
click at [704, 479] on link "去" at bounding box center [703, 477] width 27 height 29
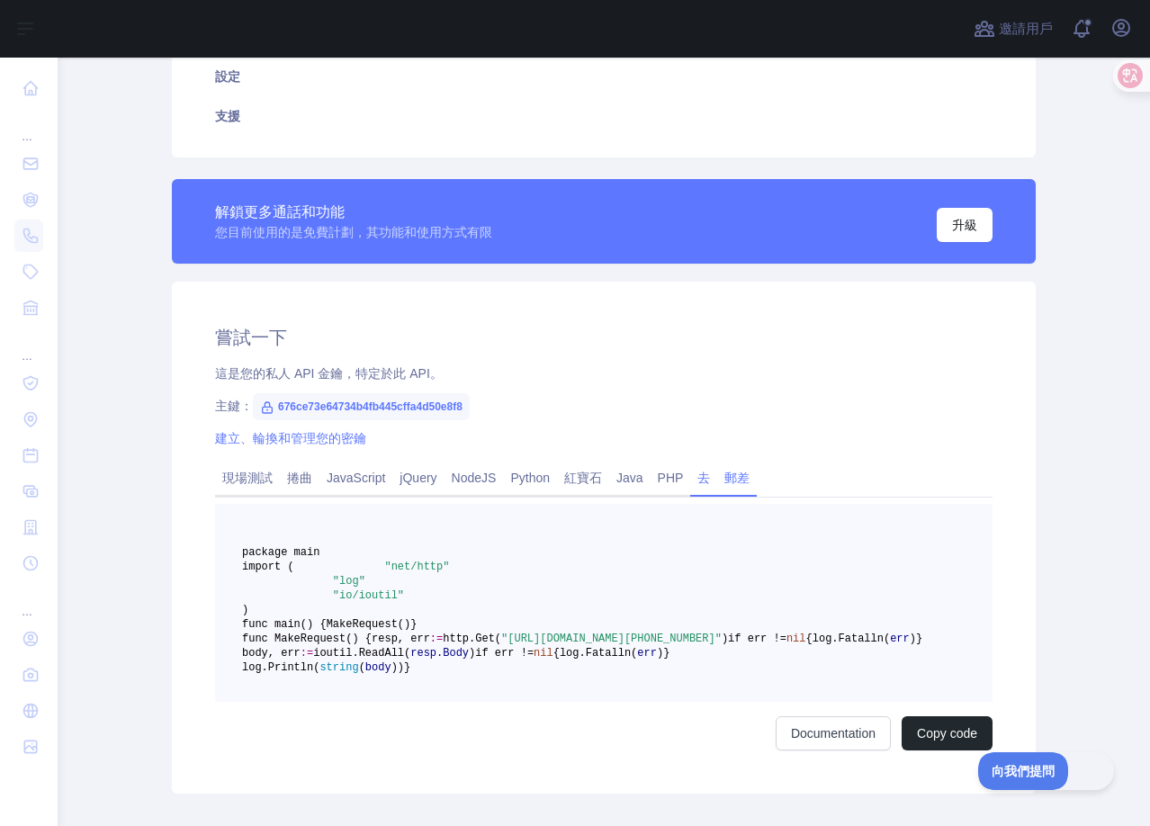
click at [727, 479] on font "郵差" at bounding box center [736, 478] width 25 height 14
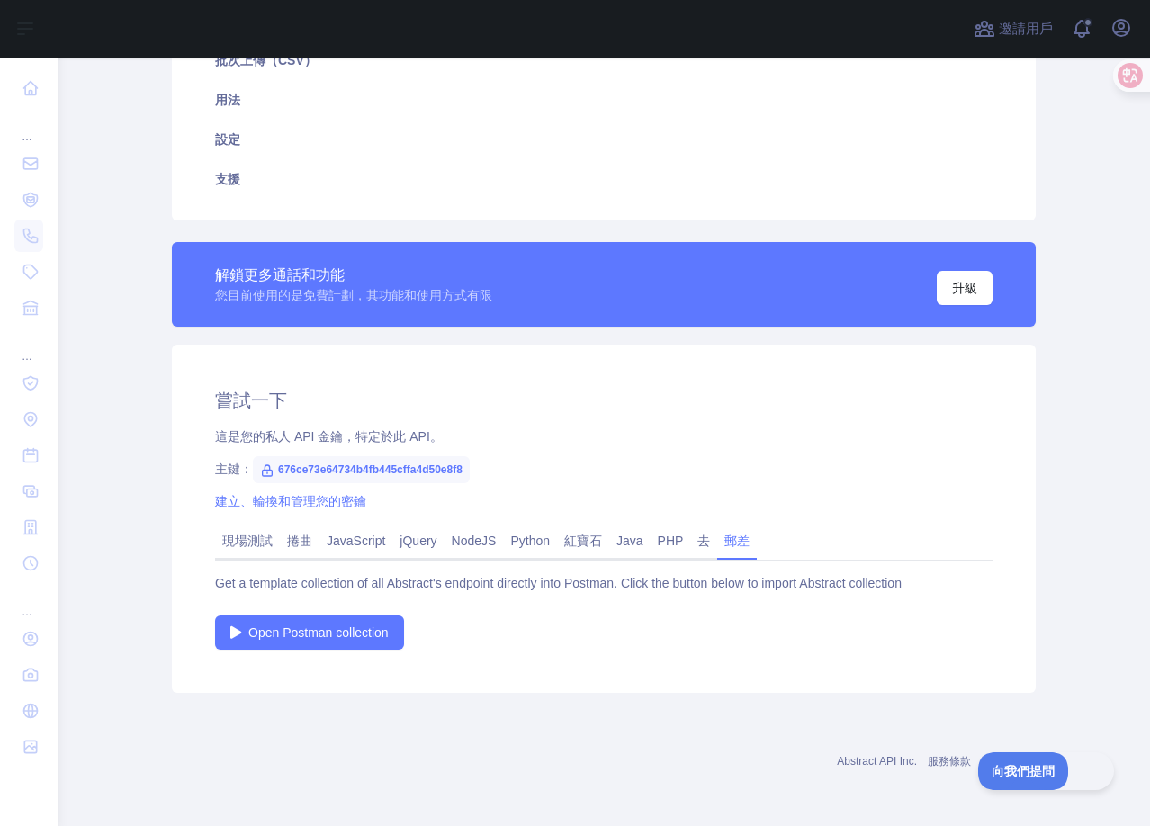
scroll to position [330, 0]
click at [254, 542] on font "現場測試" at bounding box center [247, 540] width 50 height 14
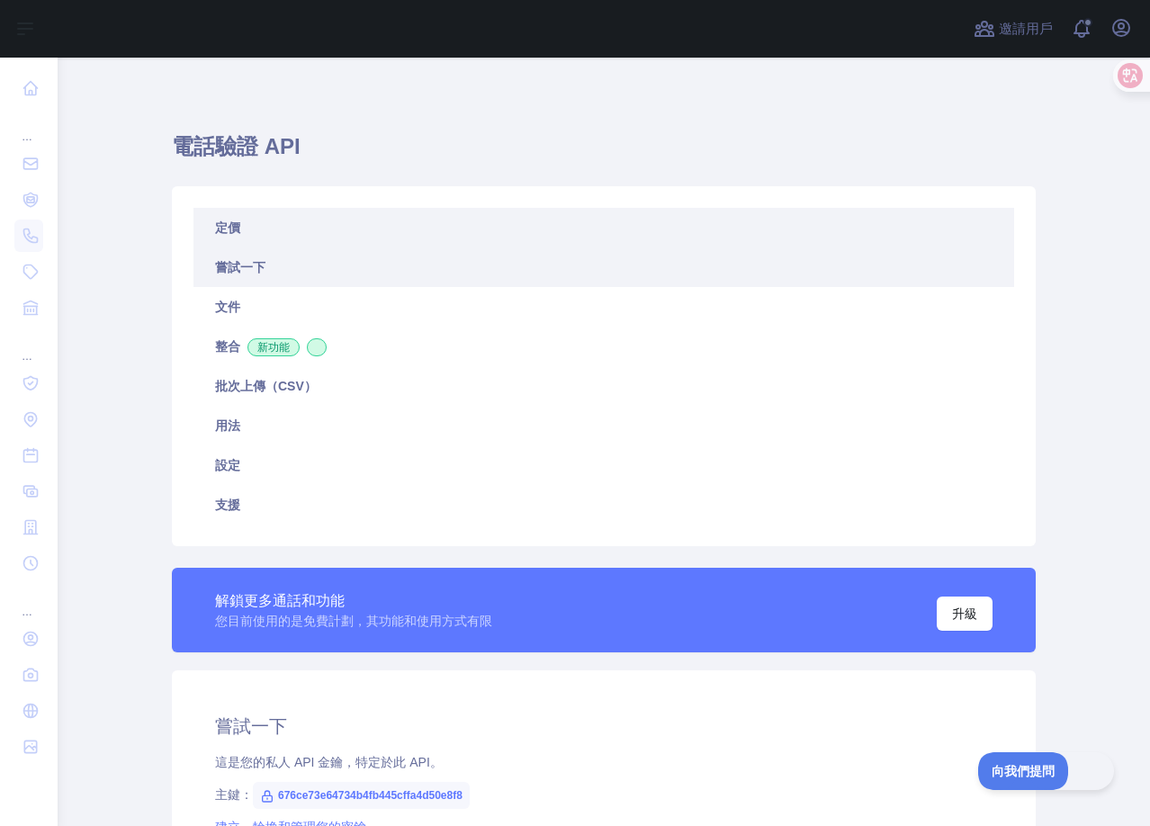
scroll to position [0, 0]
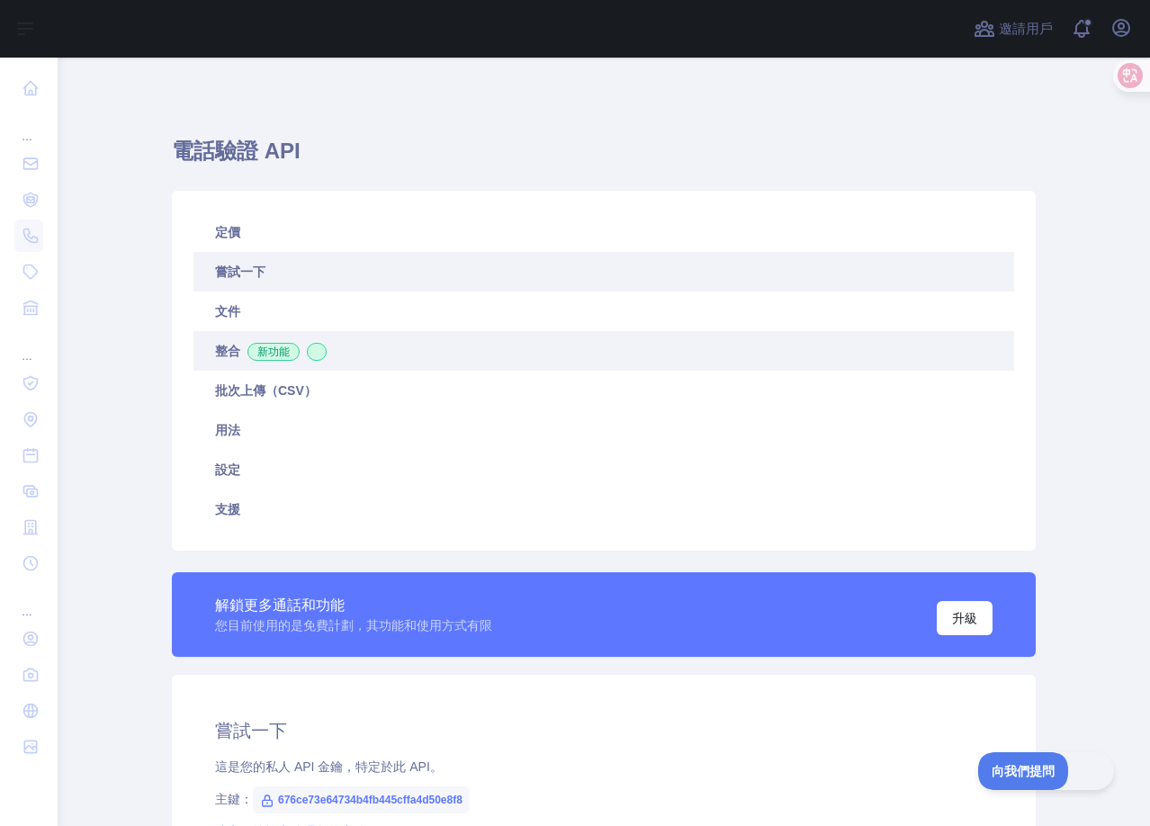
click at [224, 352] on font "整合" at bounding box center [227, 351] width 25 height 14
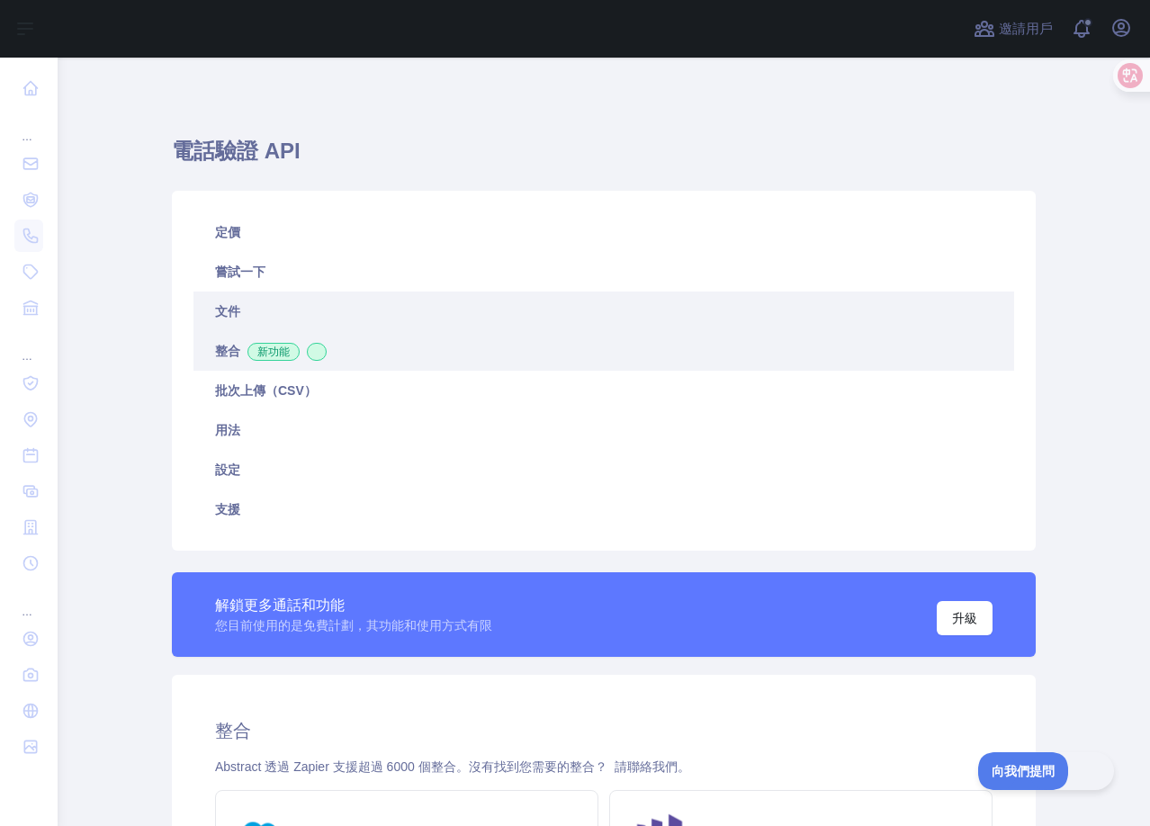
click at [259, 313] on link "文件" at bounding box center [603, 311] width 820 height 40
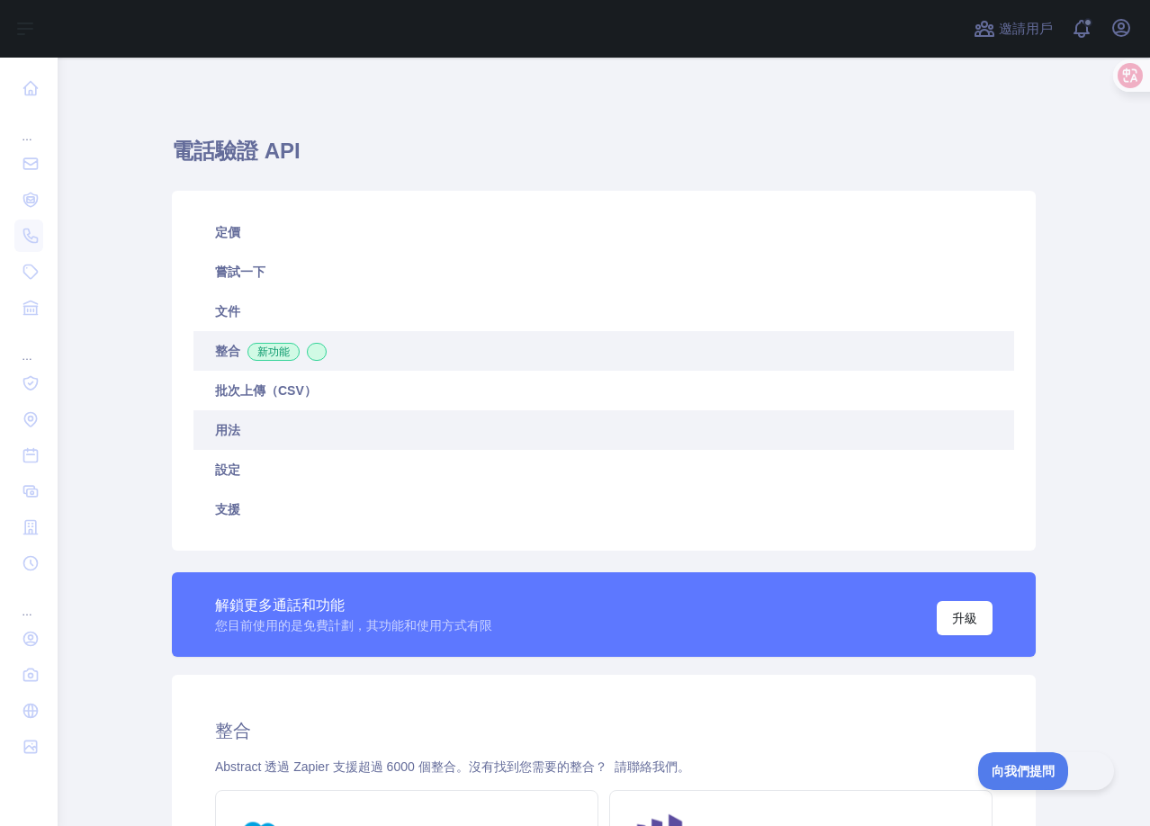
click at [273, 430] on link "用法" at bounding box center [603, 430] width 820 height 40
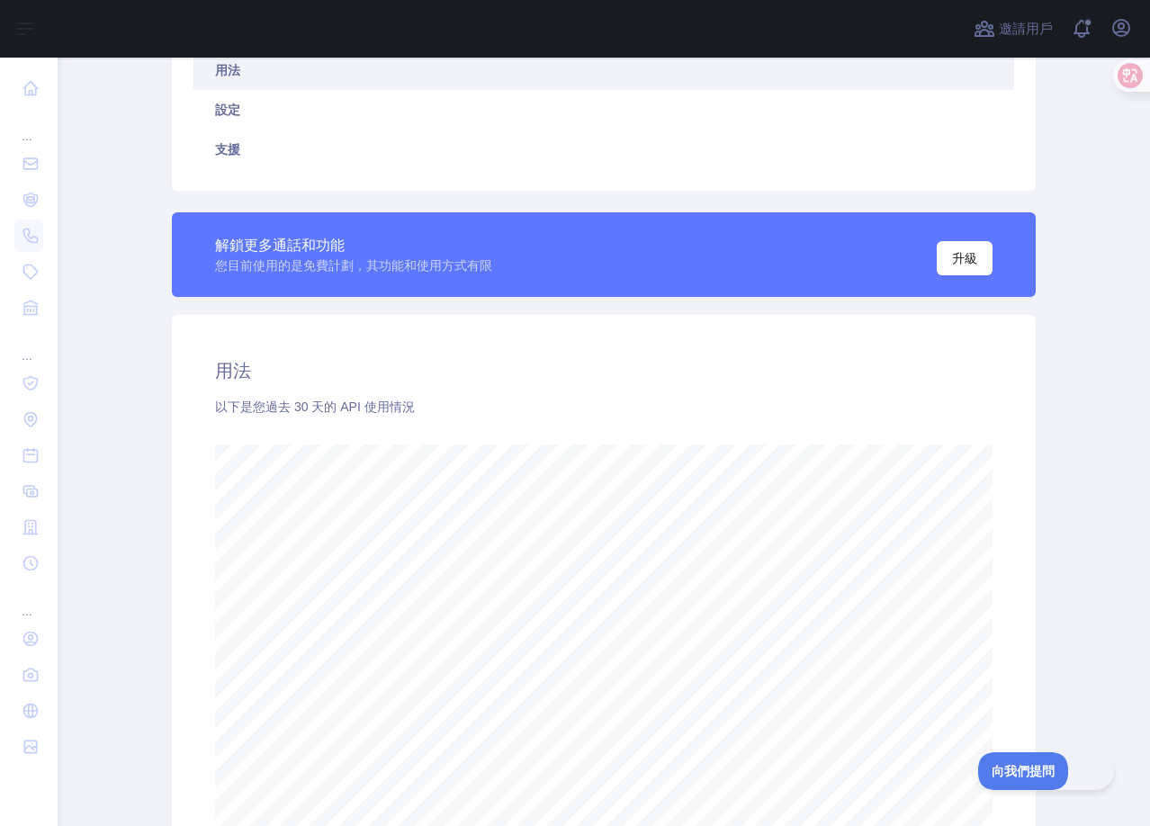
scroll to position [270, 0]
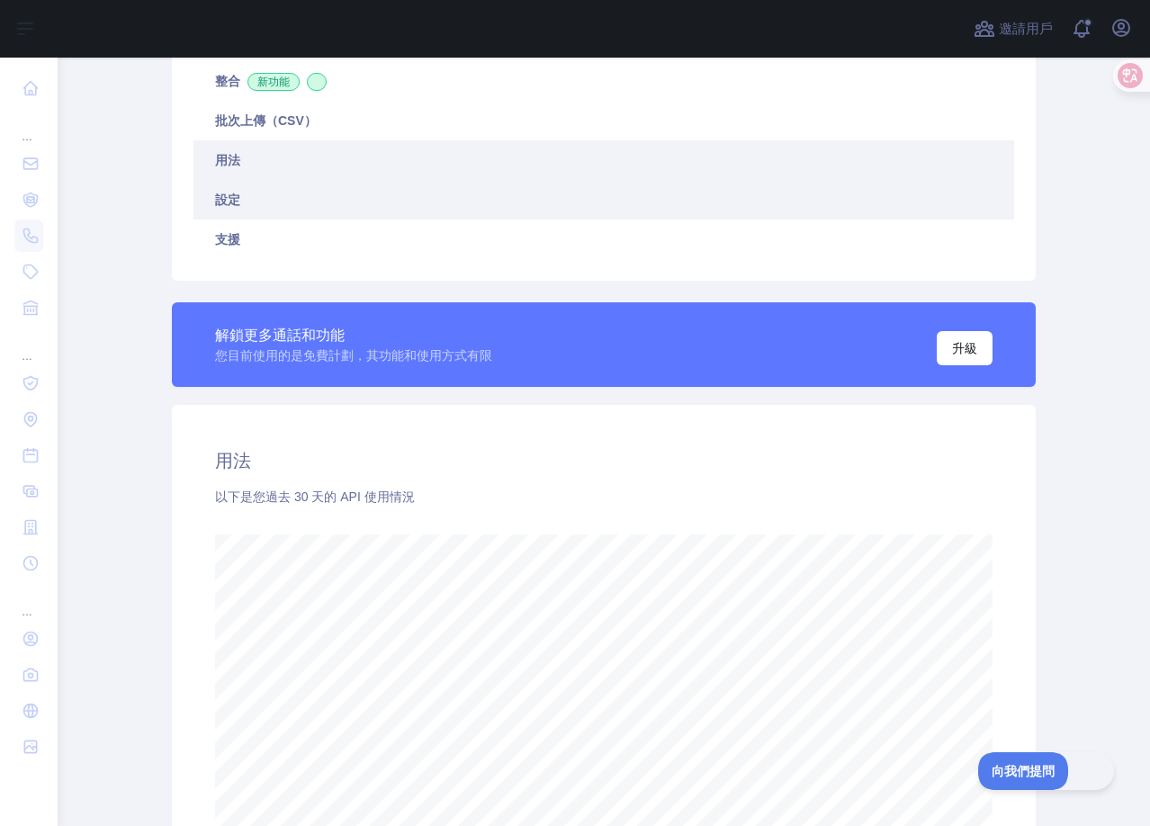
click at [295, 195] on link "設定" at bounding box center [603, 200] width 820 height 40
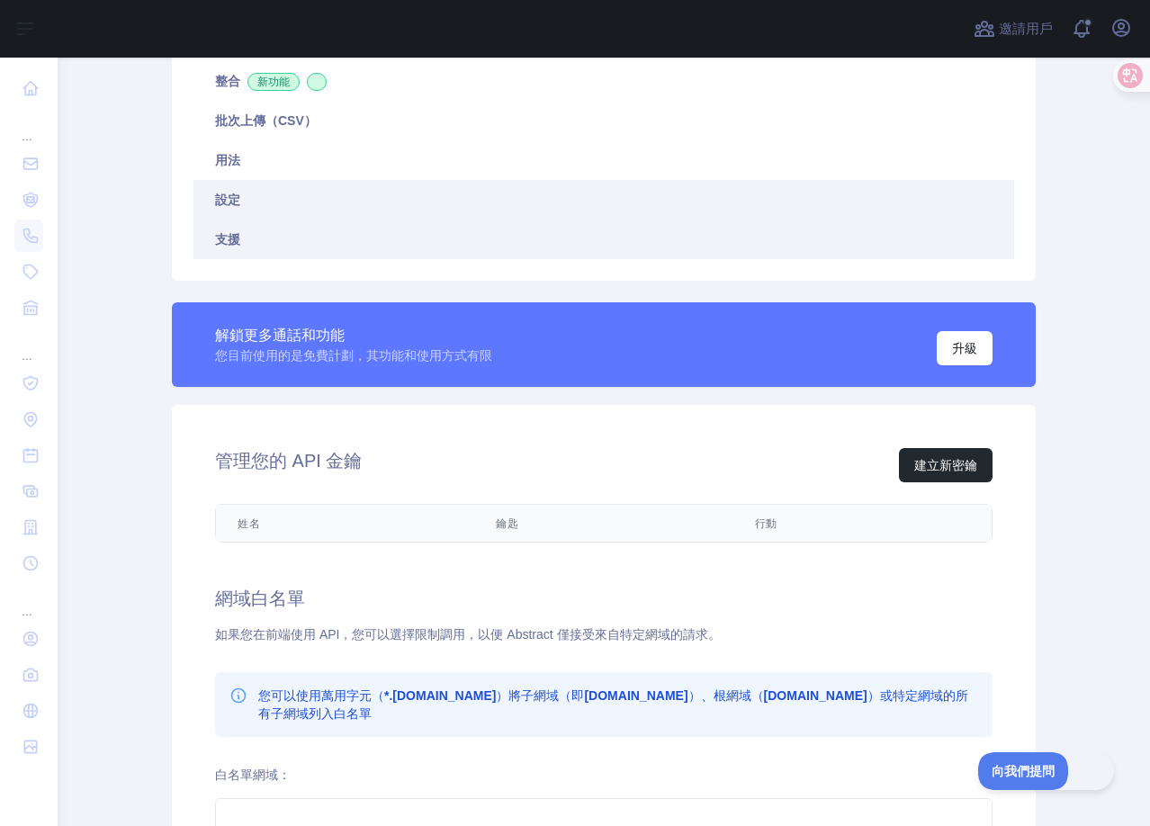
click at [309, 236] on link "支援" at bounding box center [603, 240] width 820 height 40
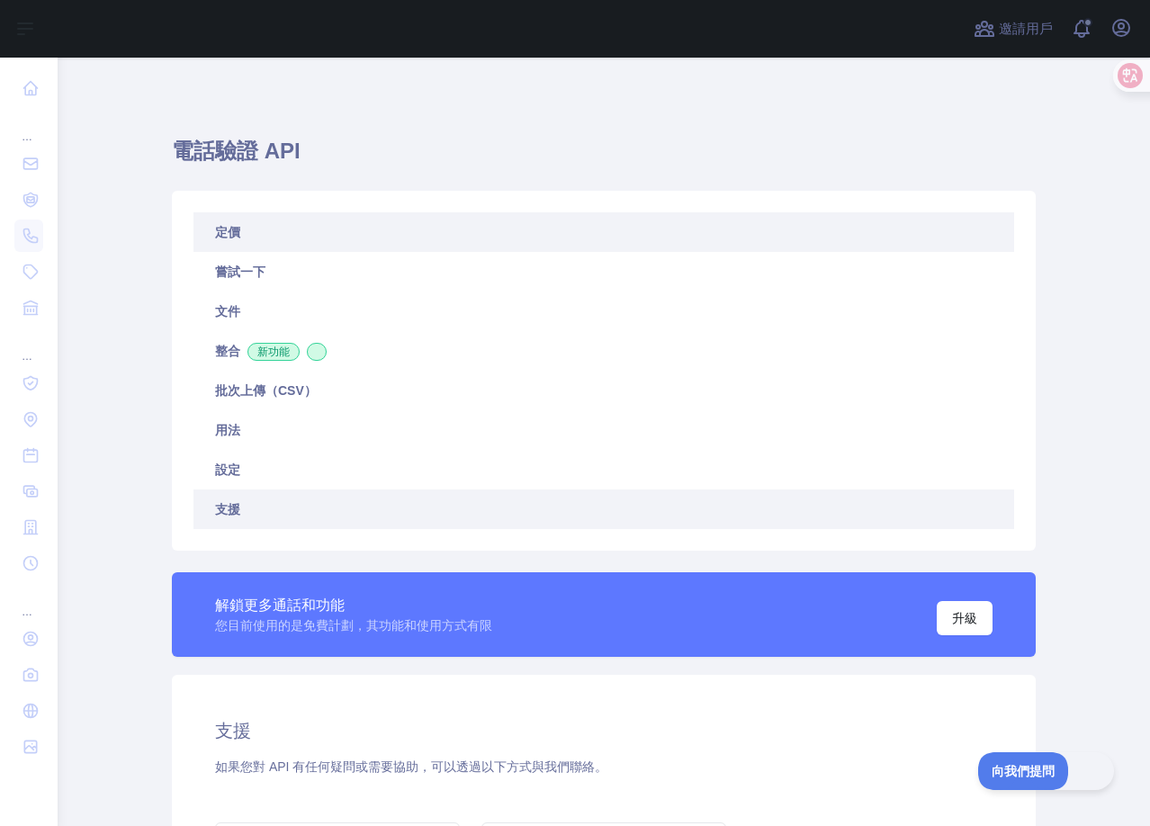
click at [323, 237] on link "定價" at bounding box center [603, 232] width 820 height 40
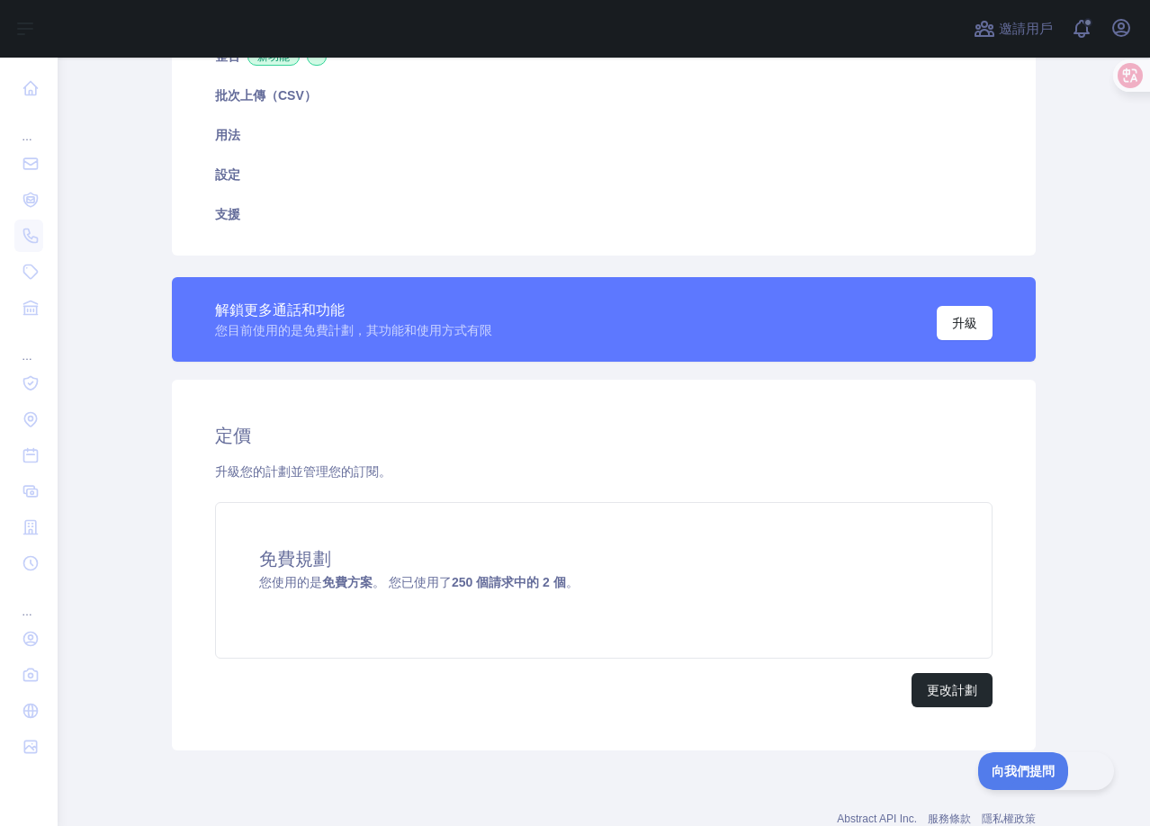
scroll to position [263, 0]
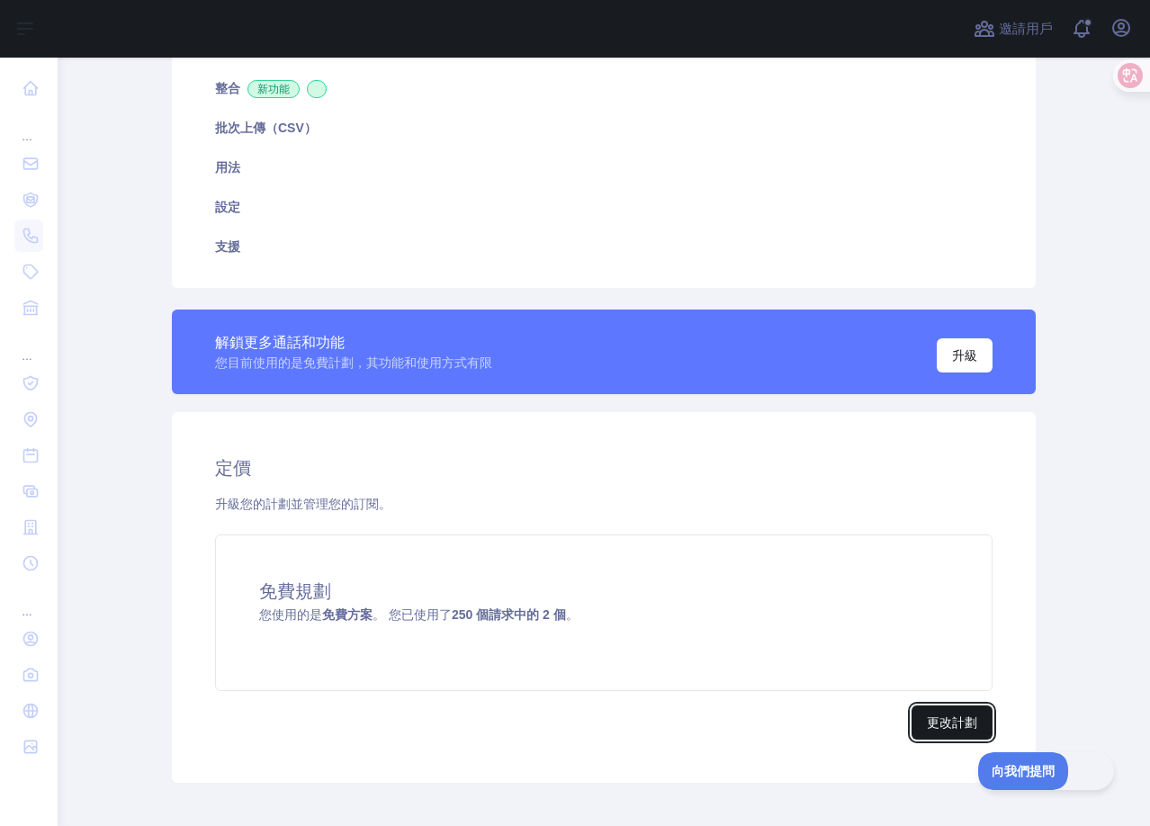
click at [941, 729] on font "更改計劃" at bounding box center [952, 722] width 50 height 14
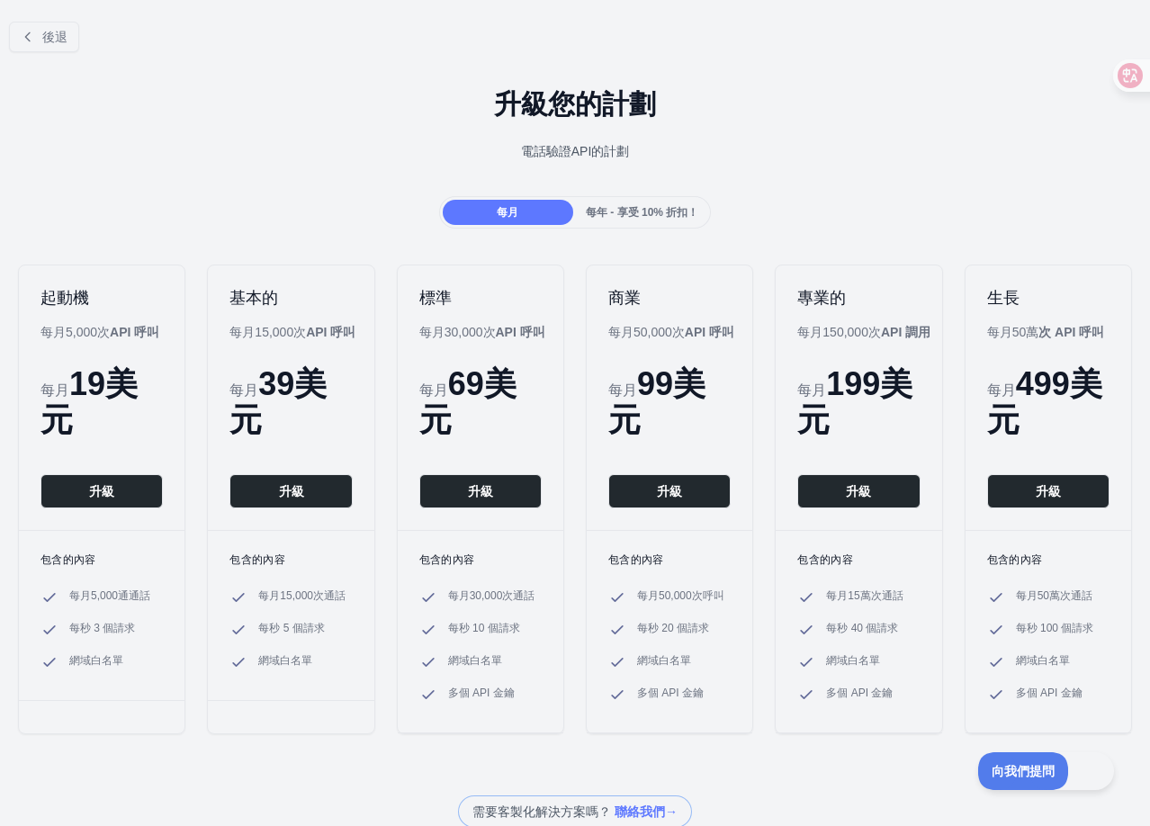
click at [239, 197] on div "每月 每年 - 享受 10% 折扣！" at bounding box center [575, 212] width 1150 height 32
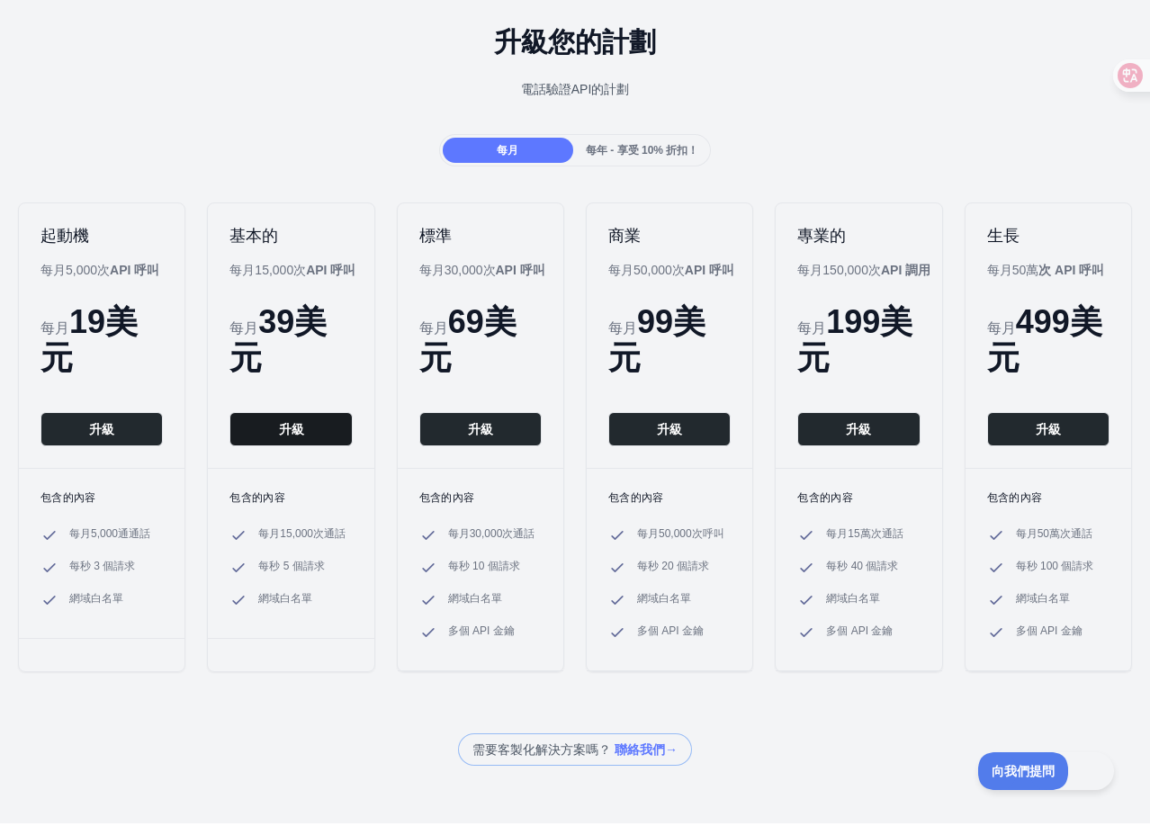
scroll to position [0, 0]
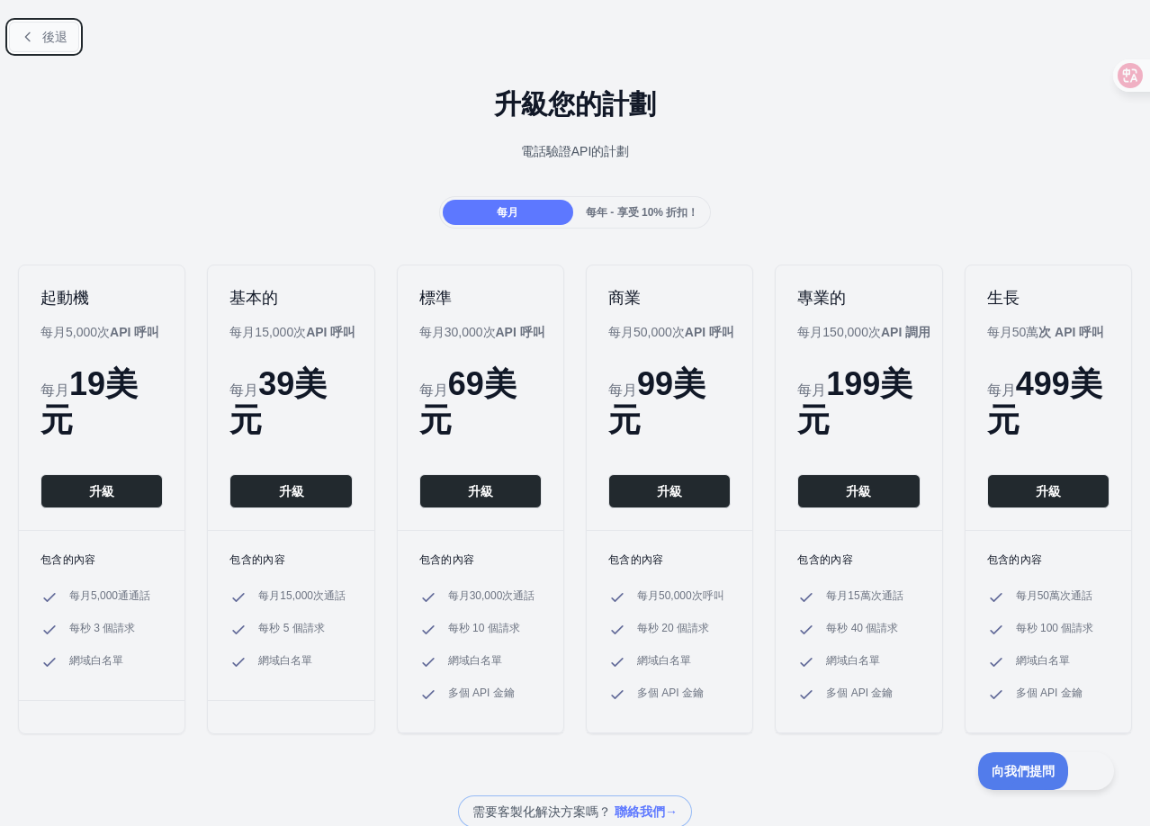
click at [42, 34] on font "後退" at bounding box center [54, 37] width 25 height 14
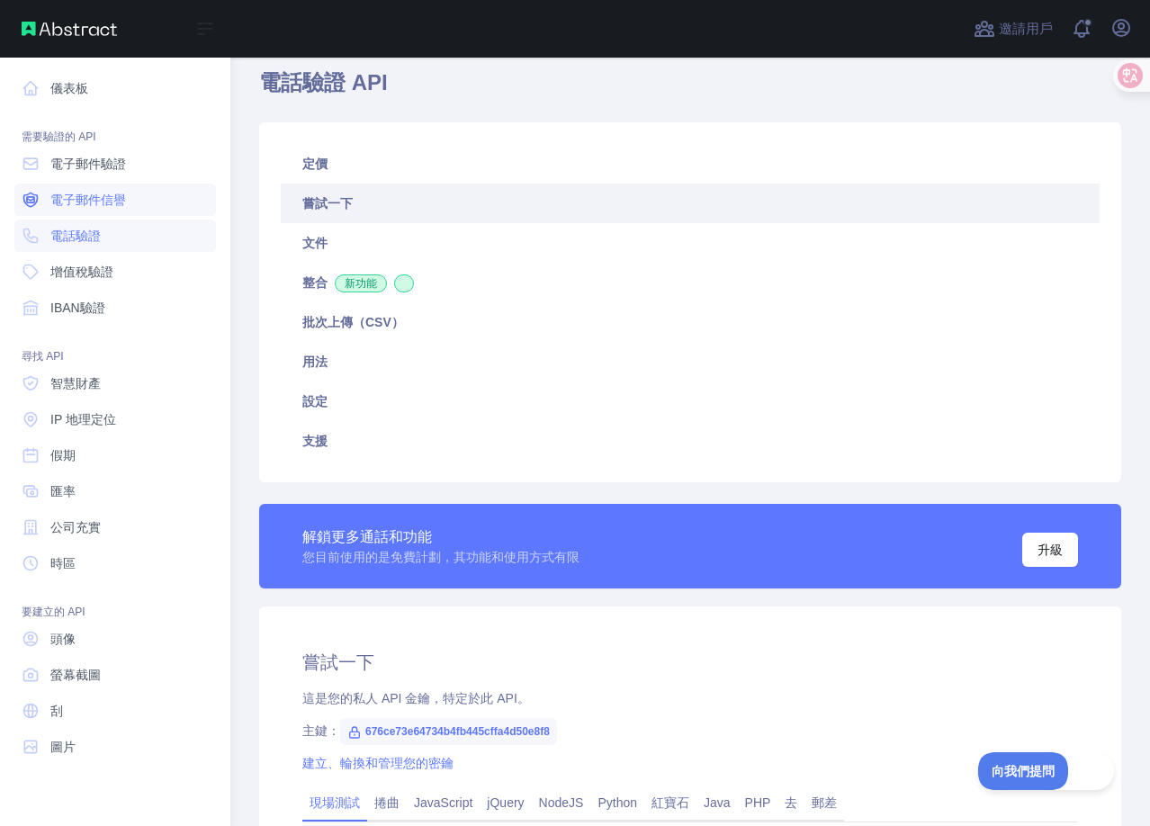
click at [121, 208] on span "電子郵件信譽" at bounding box center [88, 200] width 76 height 18
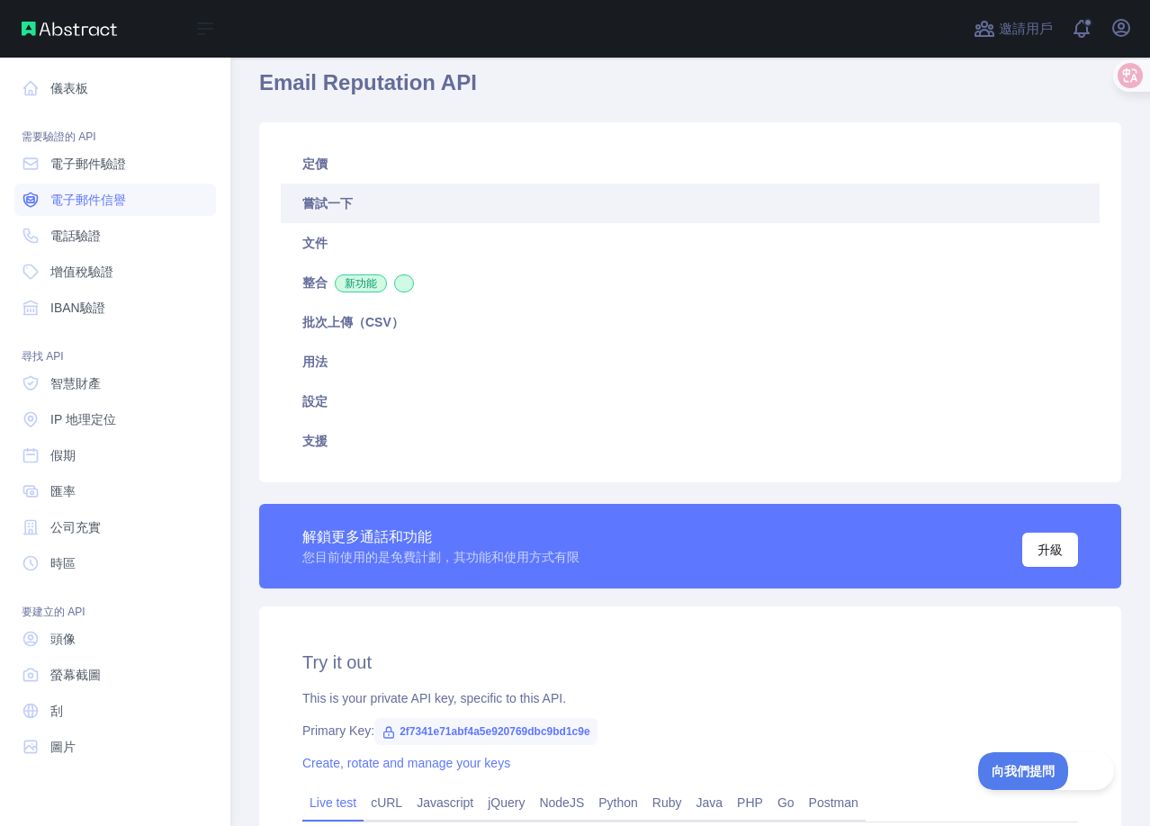
type textarea "**********"
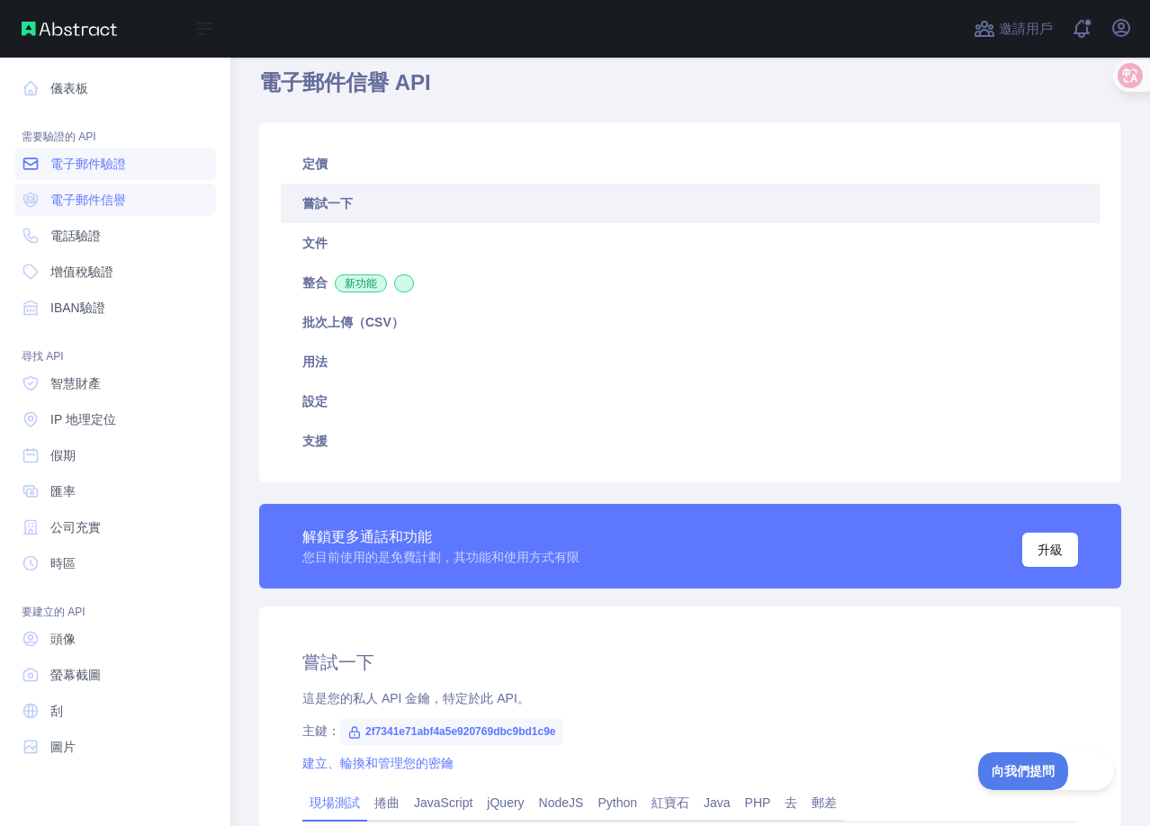
click at [148, 166] on link "電子郵件驗證" at bounding box center [115, 164] width 202 height 32
